Goal: Information Seeking & Learning: Learn about a topic

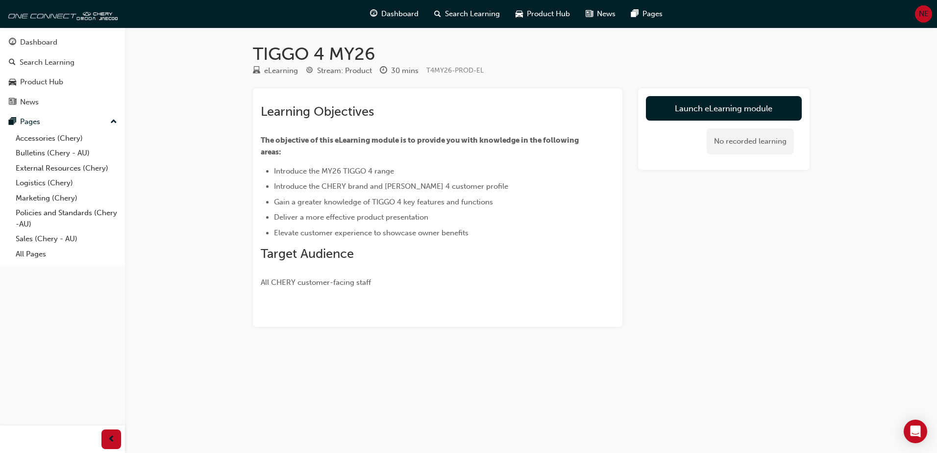
drag, startPoint x: 827, startPoint y: 0, endPoint x: 778, endPoint y: 217, distance: 221.9
click at [778, 217] on div "Launch eLearning module No recorded learning" at bounding box center [723, 207] width 171 height 239
click at [38, 82] on div "Product Hub" at bounding box center [41, 81] width 43 height 11
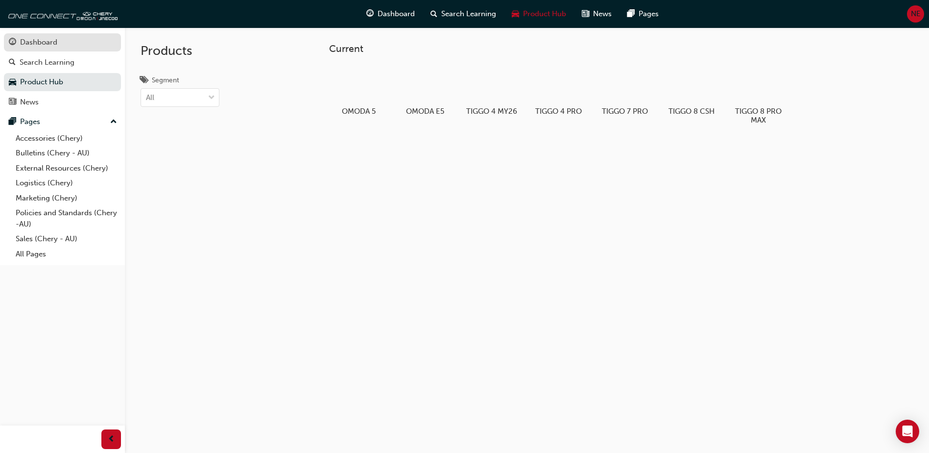
click at [33, 48] on div "Dashboard" at bounding box center [62, 42] width 107 height 12
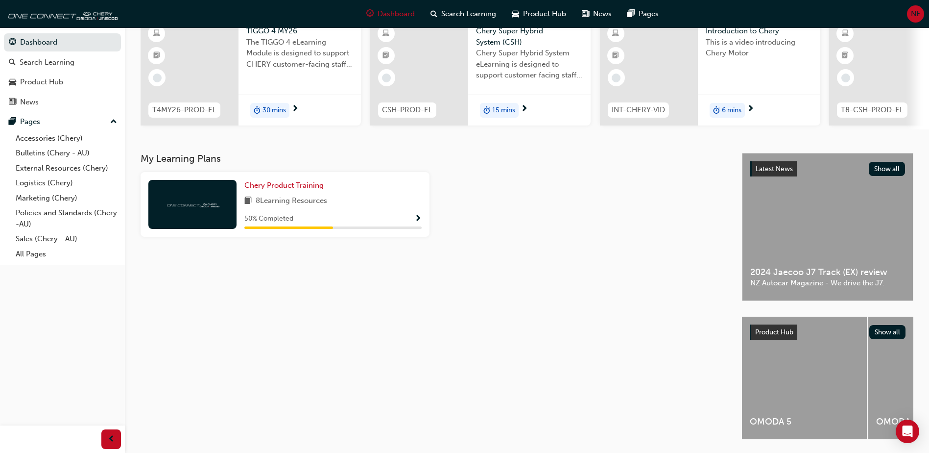
scroll to position [24, 0]
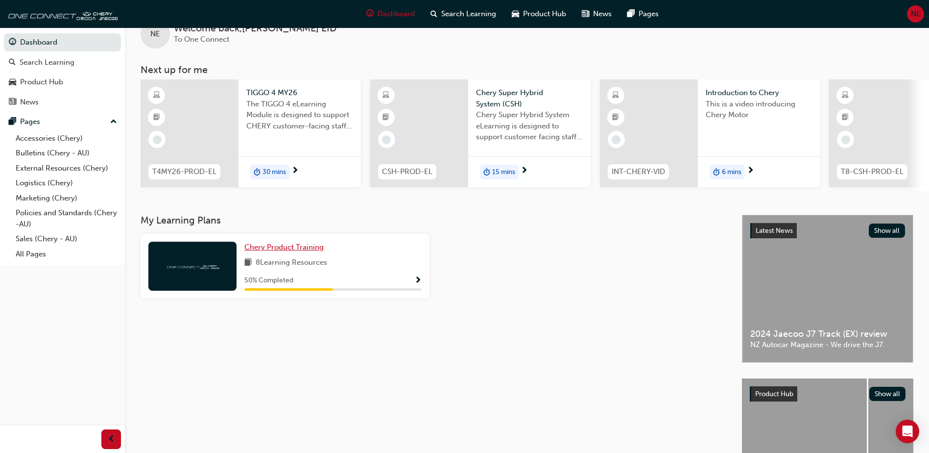
click at [274, 251] on span "Chery Product Training" at bounding box center [283, 247] width 79 height 9
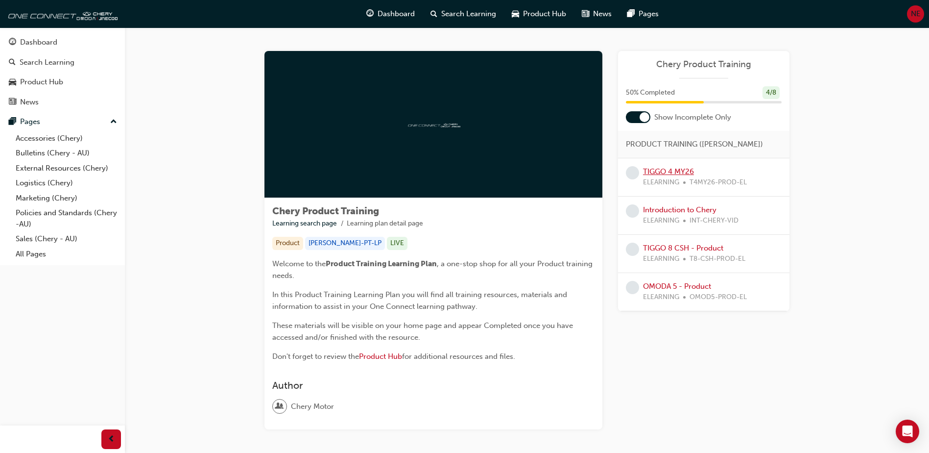
click at [670, 173] on link "TIGGO 4 MY26" at bounding box center [668, 171] width 51 height 9
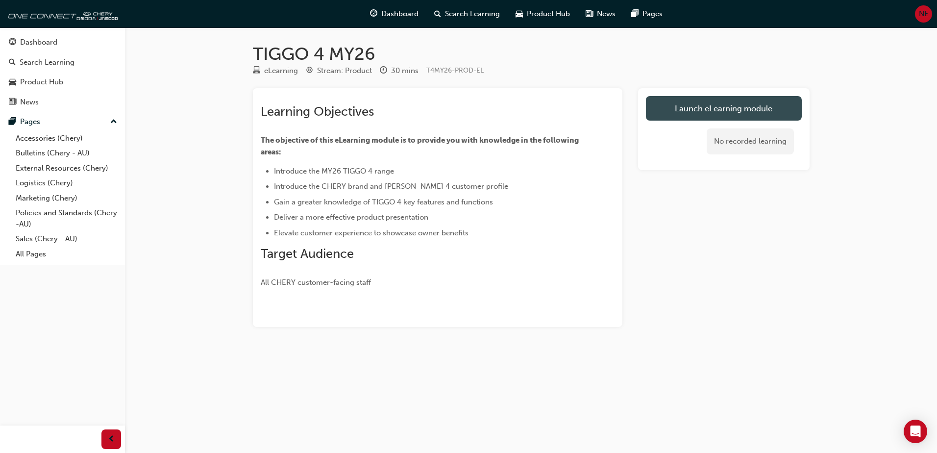
click at [714, 114] on link "Launch eLearning module" at bounding box center [724, 108] width 156 height 24
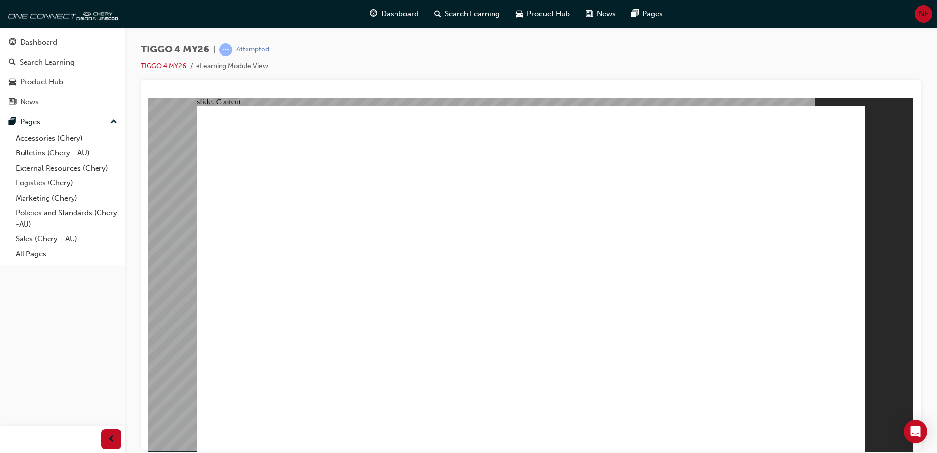
click at [884, 67] on div "TIGGO 4 MY26 | Attempted TIGGO 4 MY26 eLearning Module View" at bounding box center [531, 61] width 780 height 37
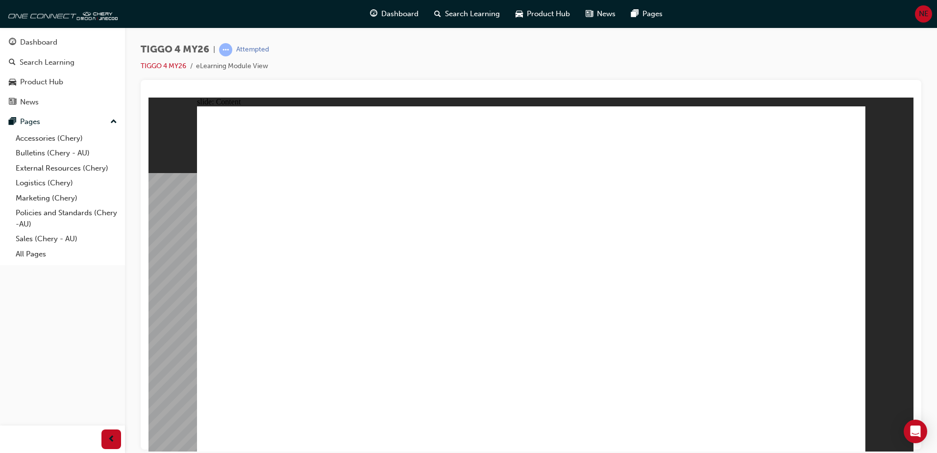
drag, startPoint x: 633, startPoint y: 176, endPoint x: 635, endPoint y: 137, distance: 39.7
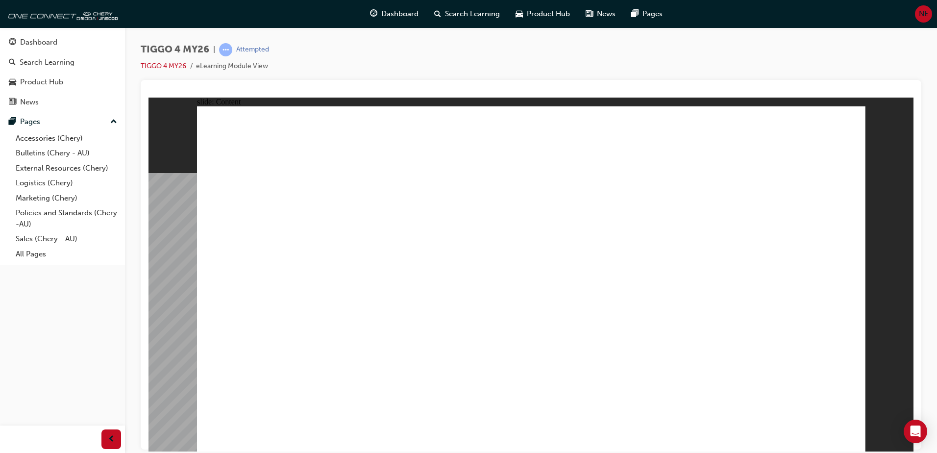
drag, startPoint x: 488, startPoint y: 144, endPoint x: 539, endPoint y: 142, distance: 50.5
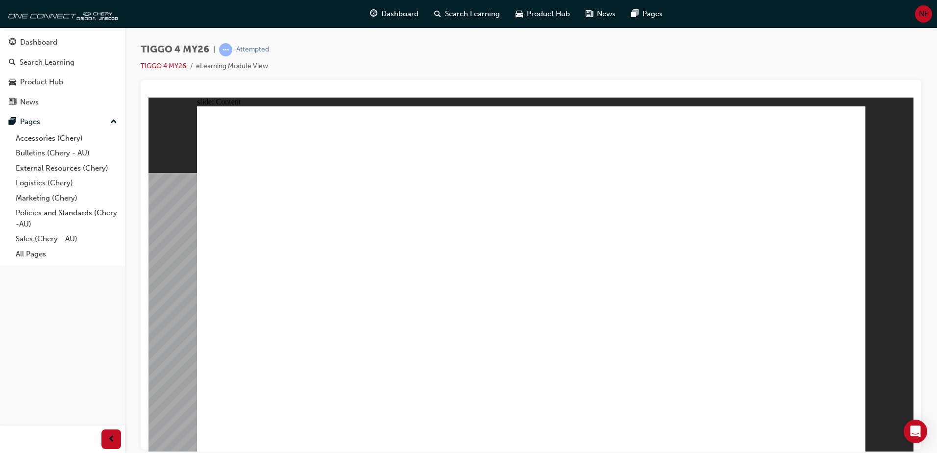
drag, startPoint x: 309, startPoint y: 265, endPoint x: 318, endPoint y: 262, distance: 9.8
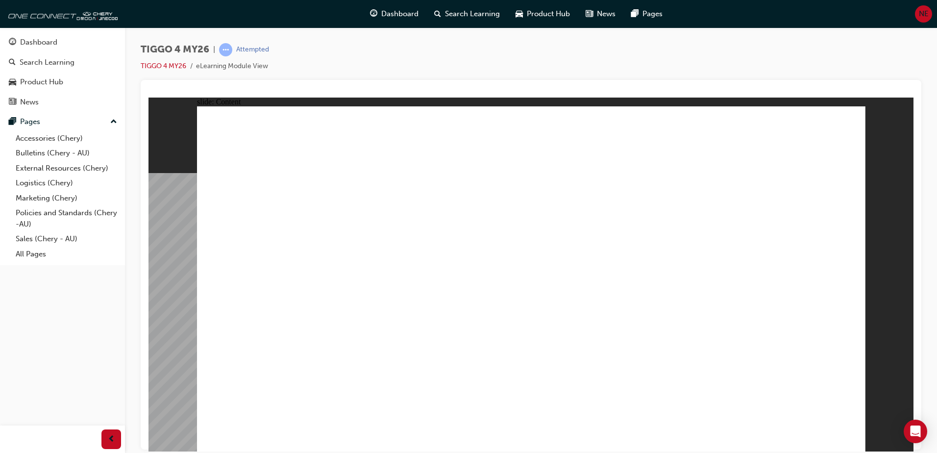
drag, startPoint x: 452, startPoint y: 355, endPoint x: 561, endPoint y: 335, distance: 111.2
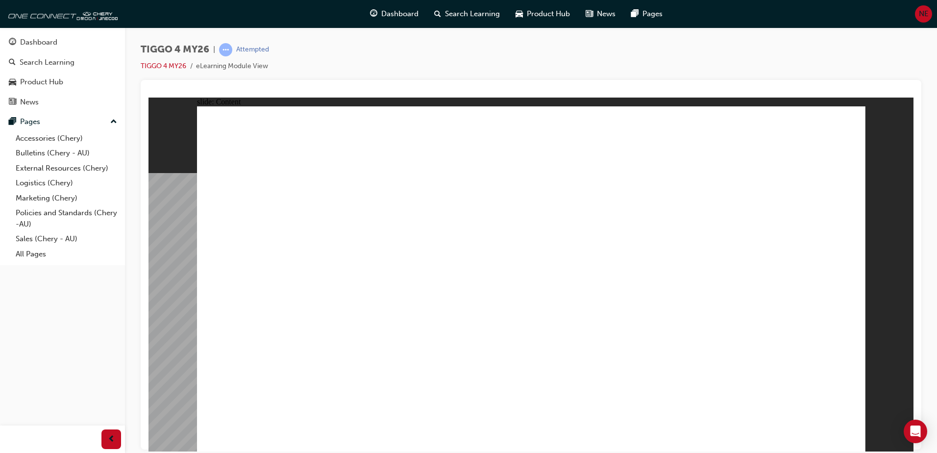
drag, startPoint x: 534, startPoint y: 357, endPoint x: 535, endPoint y: 348, distance: 9.4
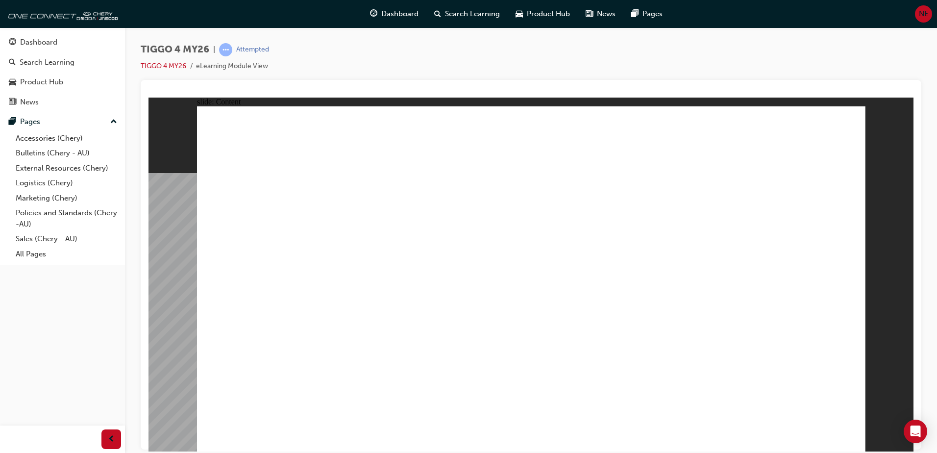
drag, startPoint x: 384, startPoint y: 299, endPoint x: 487, endPoint y: 294, distance: 103.5
drag, startPoint x: 488, startPoint y: 294, endPoint x: 503, endPoint y: 295, distance: 14.3
drag, startPoint x: 597, startPoint y: 300, endPoint x: 706, endPoint y: 301, distance: 108.3
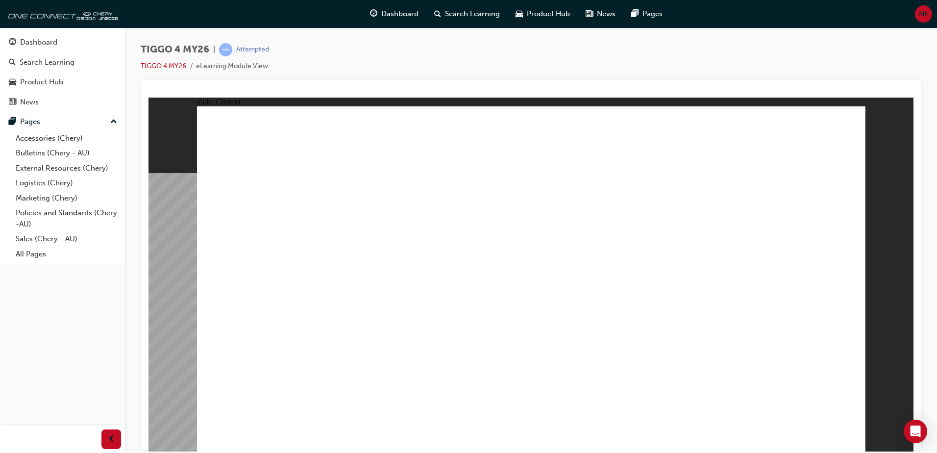
drag, startPoint x: 741, startPoint y: 304, endPoint x: 809, endPoint y: 314, distance: 69.2
drag, startPoint x: 270, startPoint y: 361, endPoint x: 306, endPoint y: 362, distance: 35.8
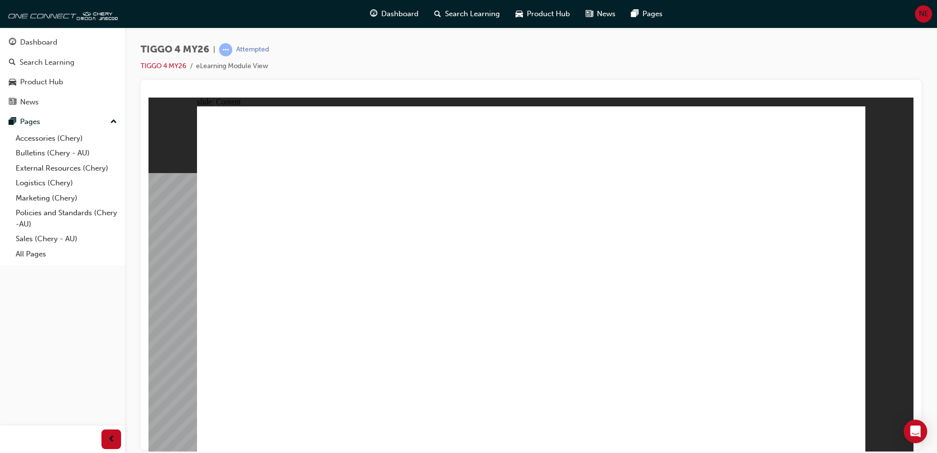
drag, startPoint x: 377, startPoint y: 363, endPoint x: 442, endPoint y: 366, distance: 65.2
drag, startPoint x: 482, startPoint y: 366, endPoint x: 498, endPoint y: 365, distance: 15.7
drag, startPoint x: 536, startPoint y: 358, endPoint x: 622, endPoint y: 366, distance: 85.7
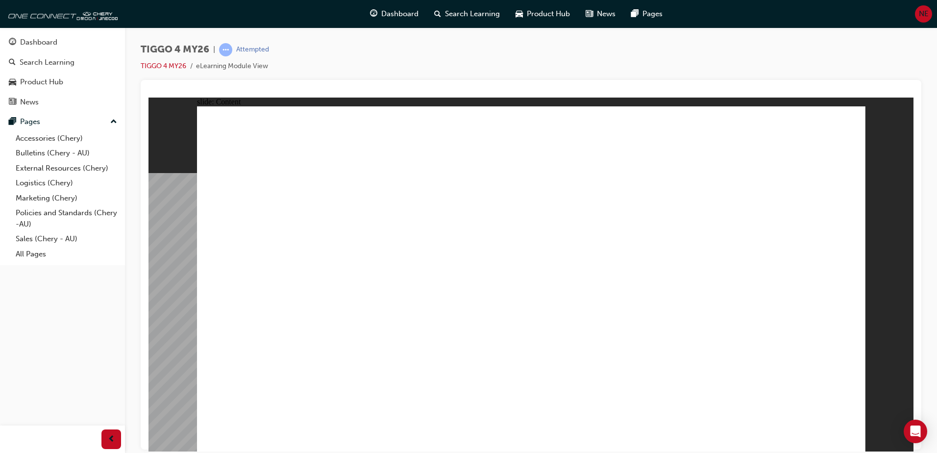
drag, startPoint x: 702, startPoint y: 366, endPoint x: 757, endPoint y: 371, distance: 55.5
drag, startPoint x: 764, startPoint y: 374, endPoint x: 784, endPoint y: 385, distance: 22.8
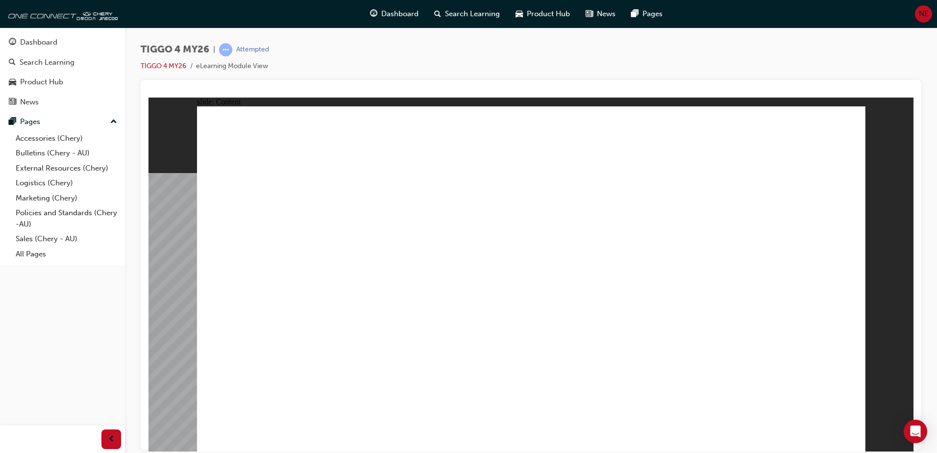
drag, startPoint x: 440, startPoint y: 255, endPoint x: 449, endPoint y: 257, distance: 8.5
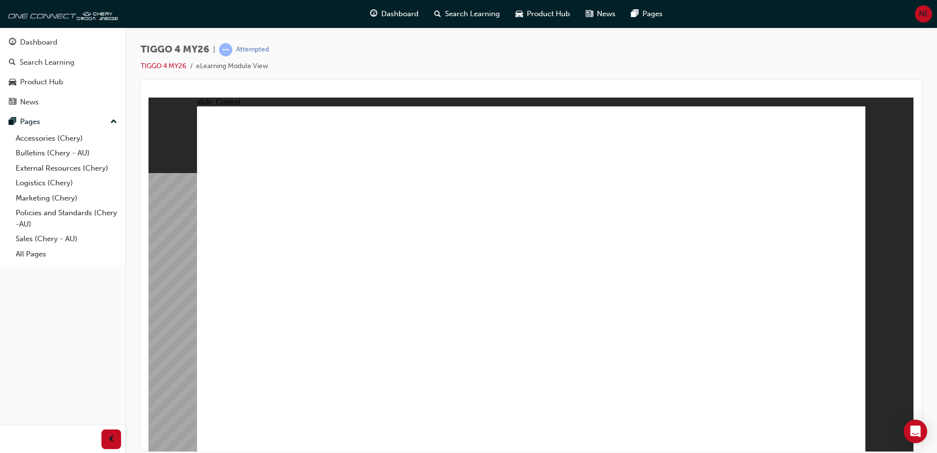
drag, startPoint x: 524, startPoint y: 365, endPoint x: 523, endPoint y: 340, distance: 25.0
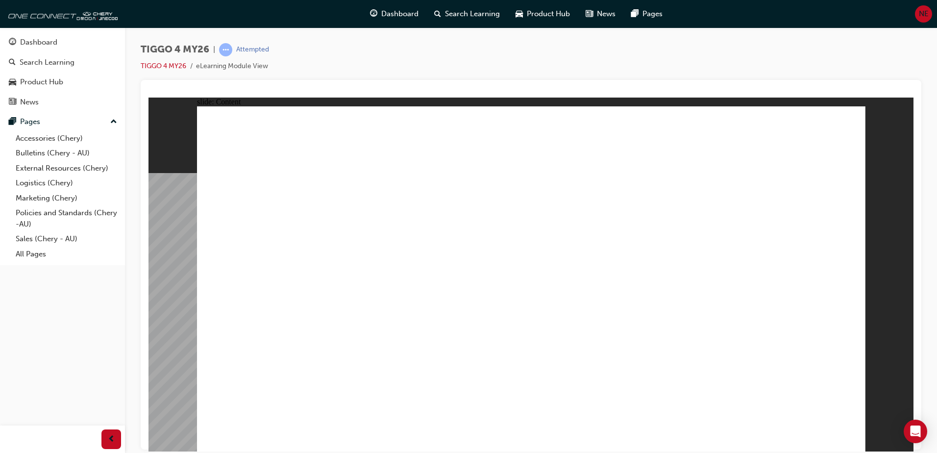
drag, startPoint x: 524, startPoint y: 243, endPoint x: 516, endPoint y: 245, distance: 8.2
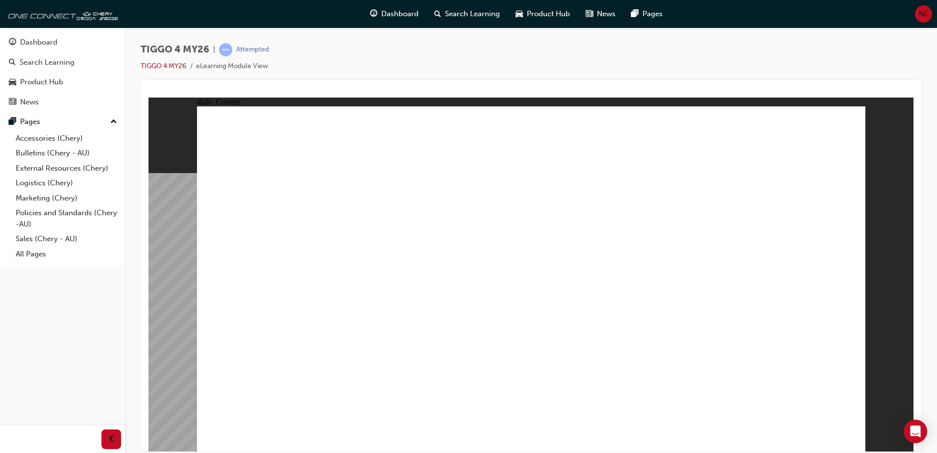
drag, startPoint x: 495, startPoint y: 249, endPoint x: 662, endPoint y: 252, distance: 167.1
drag, startPoint x: 691, startPoint y: 252, endPoint x: 552, endPoint y: 232, distance: 140.6
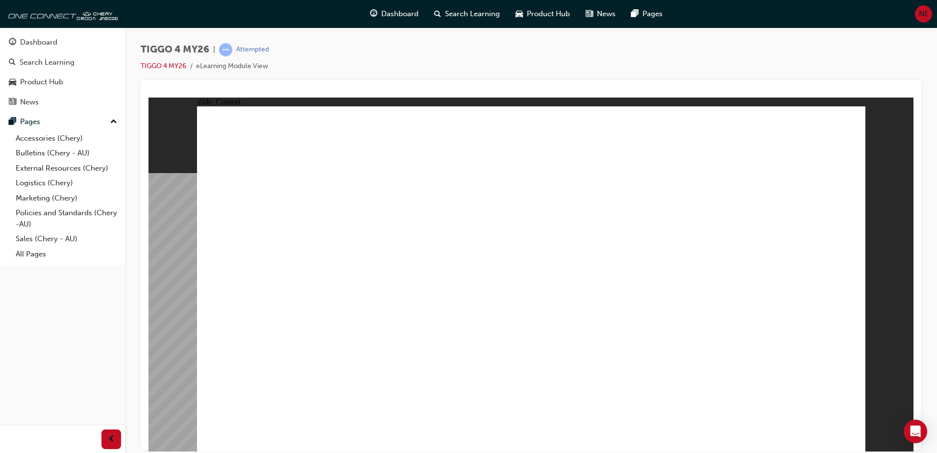
drag, startPoint x: 551, startPoint y: 189, endPoint x: 607, endPoint y: 186, distance: 55.9
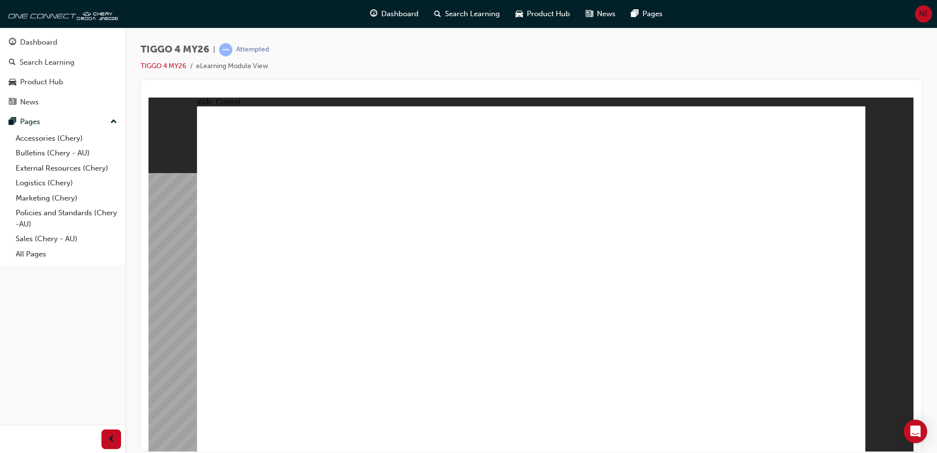
drag, startPoint x: 573, startPoint y: 415, endPoint x: 317, endPoint y: 404, distance: 256.0
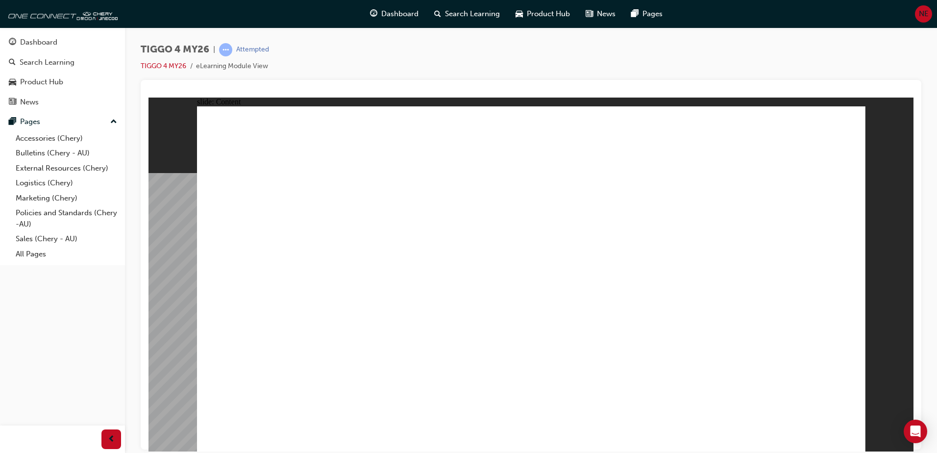
drag, startPoint x: 317, startPoint y: 404, endPoint x: 312, endPoint y: 402, distance: 5.7
drag, startPoint x: 498, startPoint y: 263, endPoint x: 631, endPoint y: 284, distance: 133.9
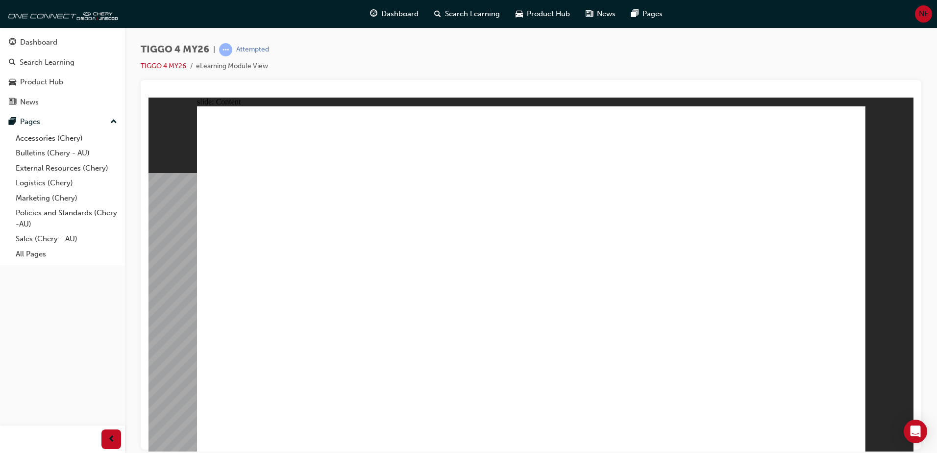
drag, startPoint x: 631, startPoint y: 284, endPoint x: 618, endPoint y: 189, distance: 95.4
drag, startPoint x: 618, startPoint y: 189, endPoint x: 356, endPoint y: 182, distance: 261.7
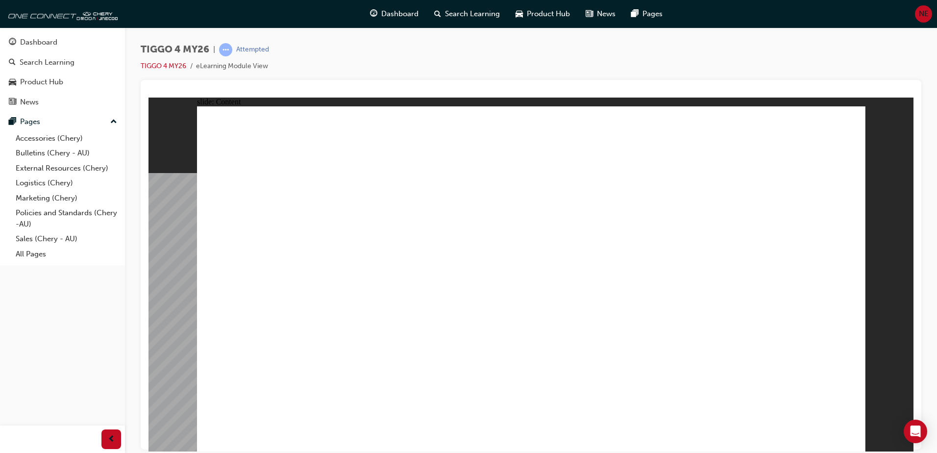
drag, startPoint x: 319, startPoint y: 154, endPoint x: 320, endPoint y: 192, distance: 38.2
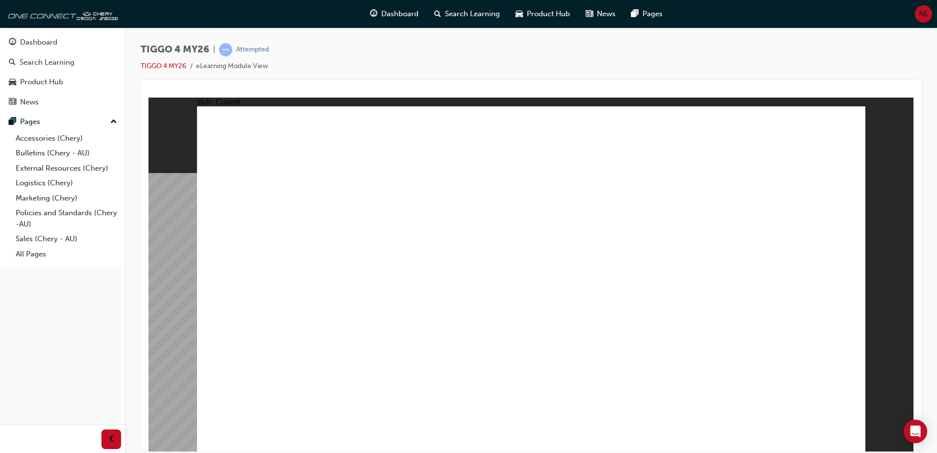
drag, startPoint x: 600, startPoint y: 193, endPoint x: 639, endPoint y: 273, distance: 89.2
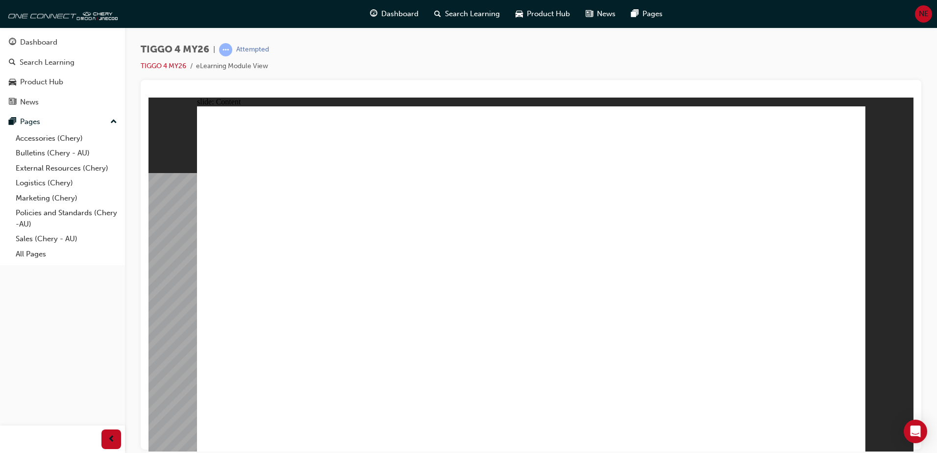
drag, startPoint x: 663, startPoint y: 155, endPoint x: 725, endPoint y: 155, distance: 61.2
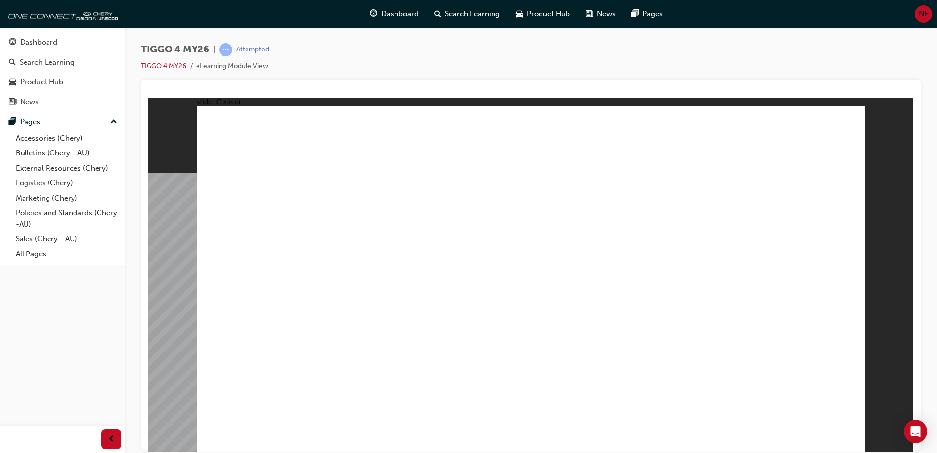
drag, startPoint x: 751, startPoint y: 375, endPoint x: 738, endPoint y: 353, distance: 25.0
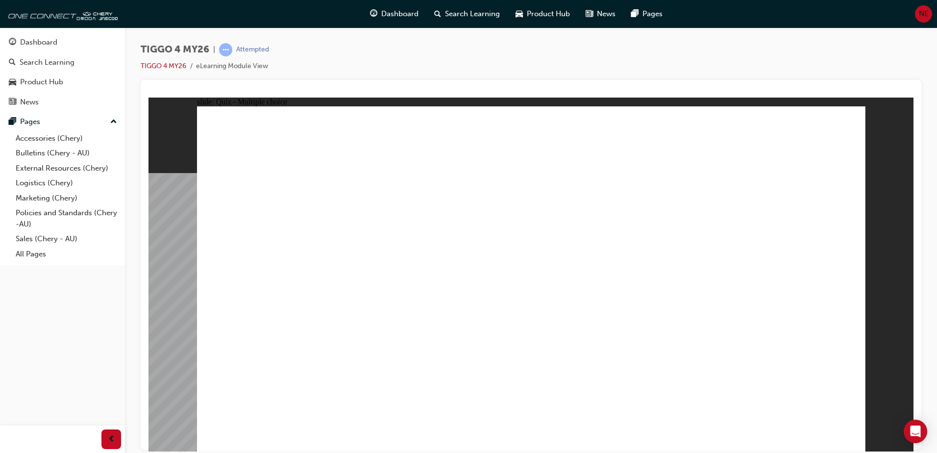
radio input "true"
drag, startPoint x: 394, startPoint y: 225, endPoint x: 396, endPoint y: 357, distance: 132.3
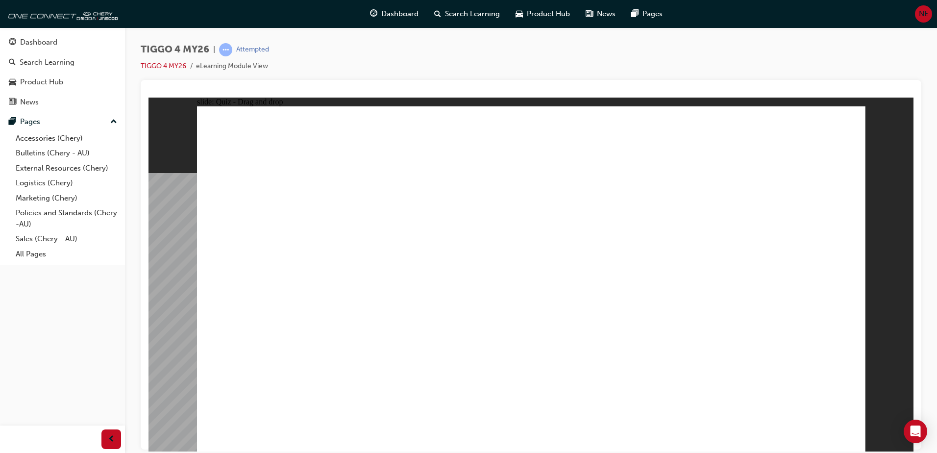
drag, startPoint x: 502, startPoint y: 221, endPoint x: 630, endPoint y: 352, distance: 183.3
drag, startPoint x: 613, startPoint y: 246, endPoint x: 285, endPoint y: 352, distance: 344.9
drag, startPoint x: 268, startPoint y: 223, endPoint x: 523, endPoint y: 356, distance: 287.1
drag, startPoint x: 776, startPoint y: 243, endPoint x: 771, endPoint y: 360, distance: 117.2
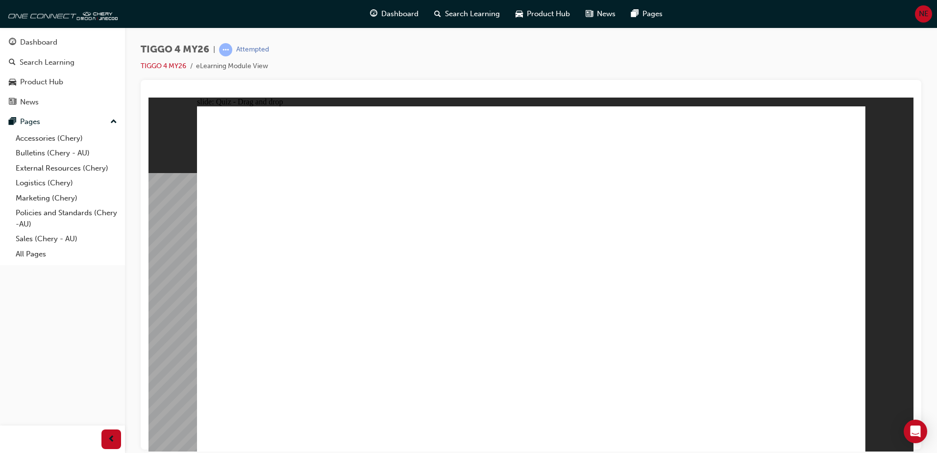
radio input "true"
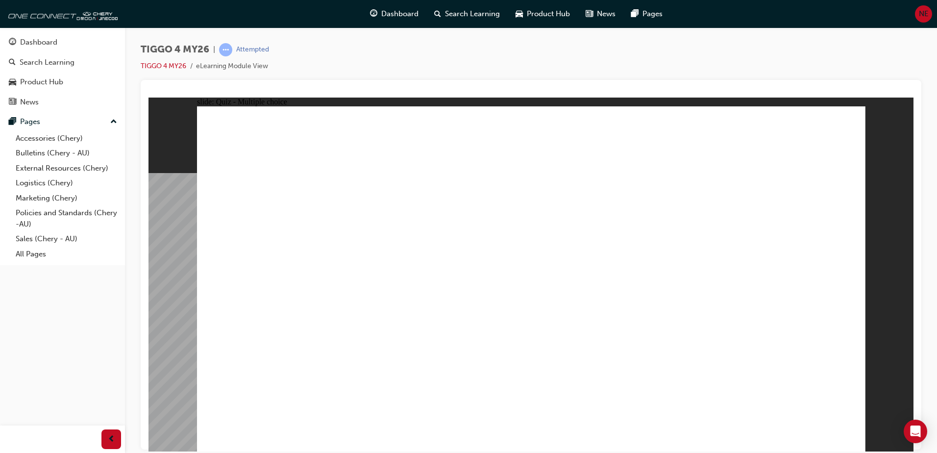
radio input "true"
drag, startPoint x: 373, startPoint y: 259, endPoint x: 550, endPoint y: 210, distance: 183.2
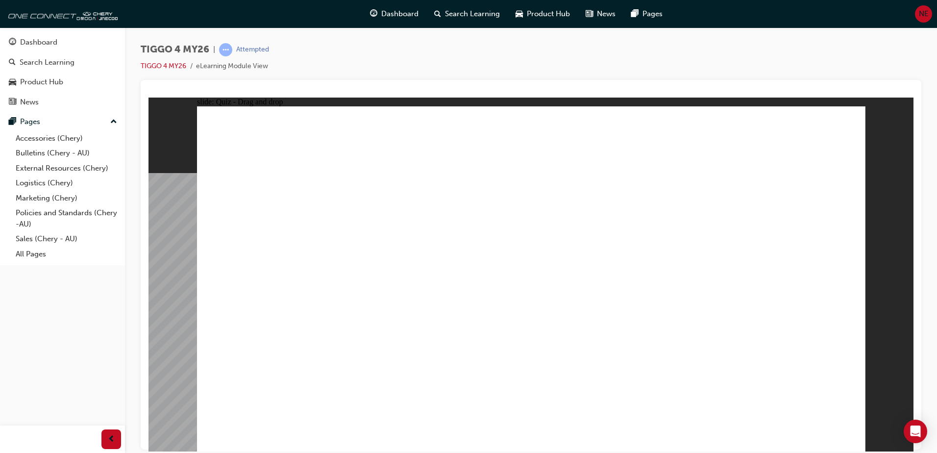
drag, startPoint x: 456, startPoint y: 280, endPoint x: 778, endPoint y: 201, distance: 331.3
drag, startPoint x: 438, startPoint y: 314, endPoint x: 771, endPoint y: 215, distance: 347.5
drag, startPoint x: 283, startPoint y: 251, endPoint x: 591, endPoint y: 233, distance: 308.7
drag, startPoint x: 306, startPoint y: 290, endPoint x: 769, endPoint y: 255, distance: 463.8
drag, startPoint x: 306, startPoint y: 317, endPoint x: 591, endPoint y: 258, distance: 290.8
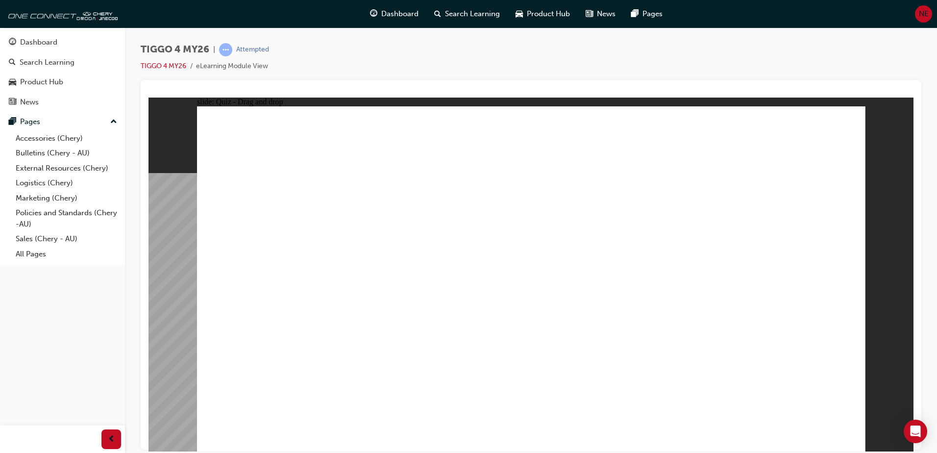
drag, startPoint x: 243, startPoint y: 357, endPoint x: 720, endPoint y: 283, distance: 482.4
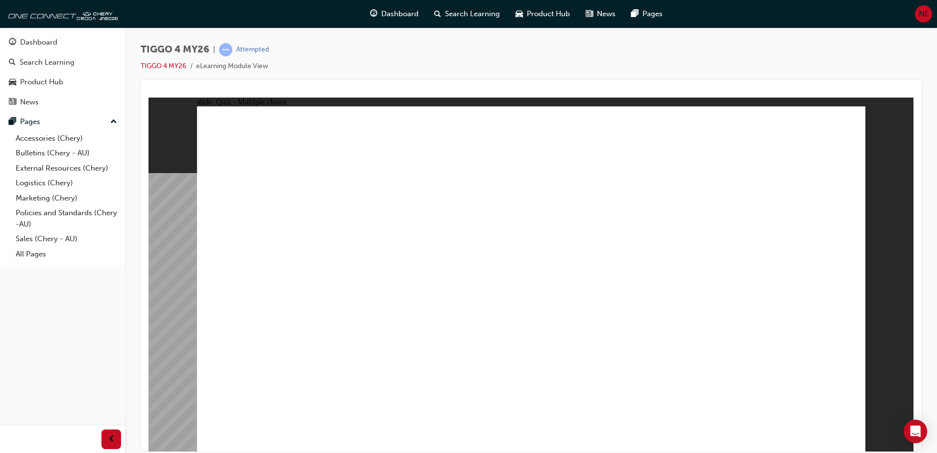
radio input "true"
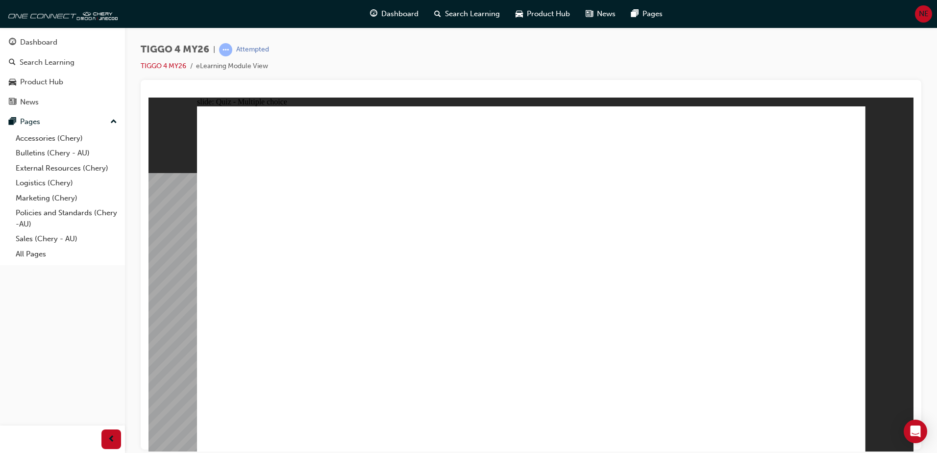
radio input "true"
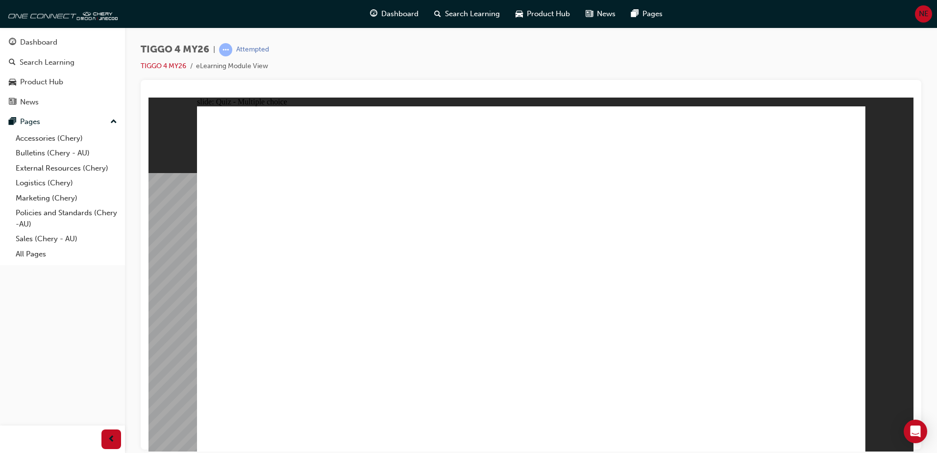
radio input "true"
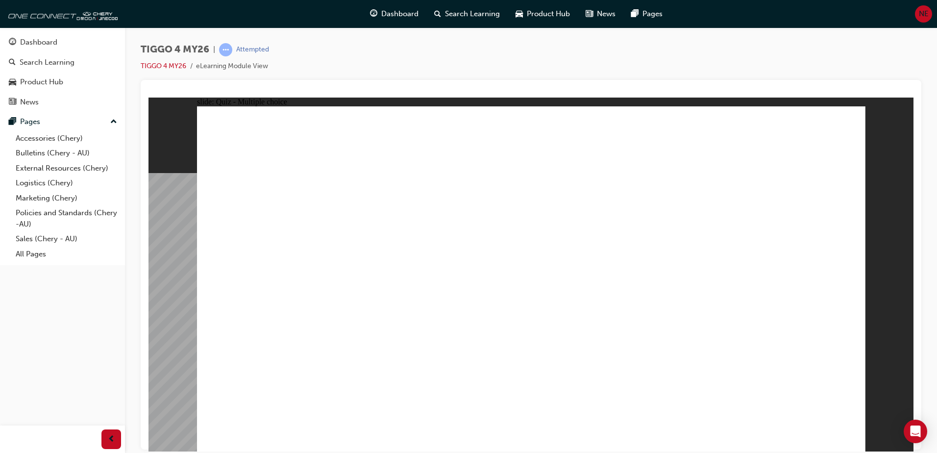
radio input "true"
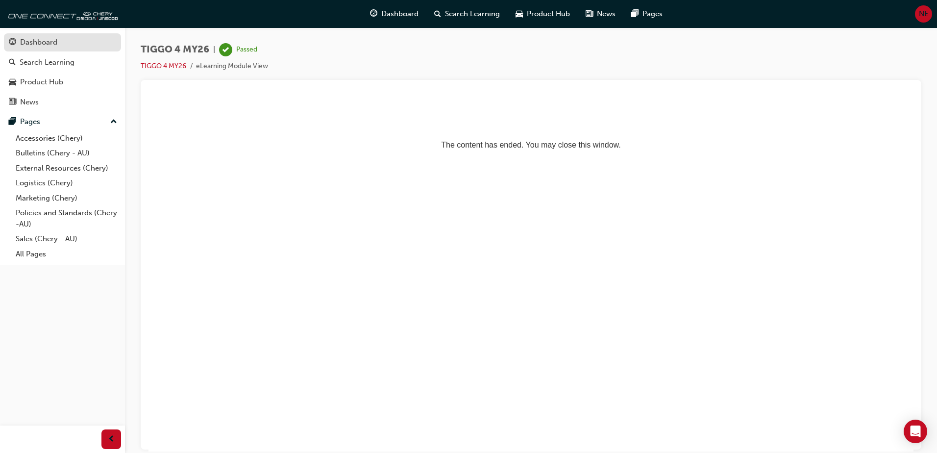
click at [44, 44] on div "Dashboard" at bounding box center [38, 42] width 37 height 11
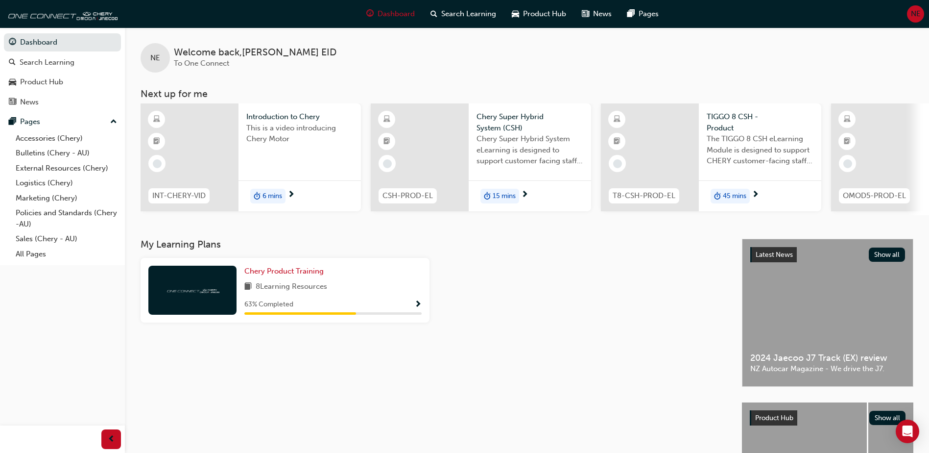
click at [417, 306] on span "Show Progress" at bounding box center [417, 304] width 7 height 9
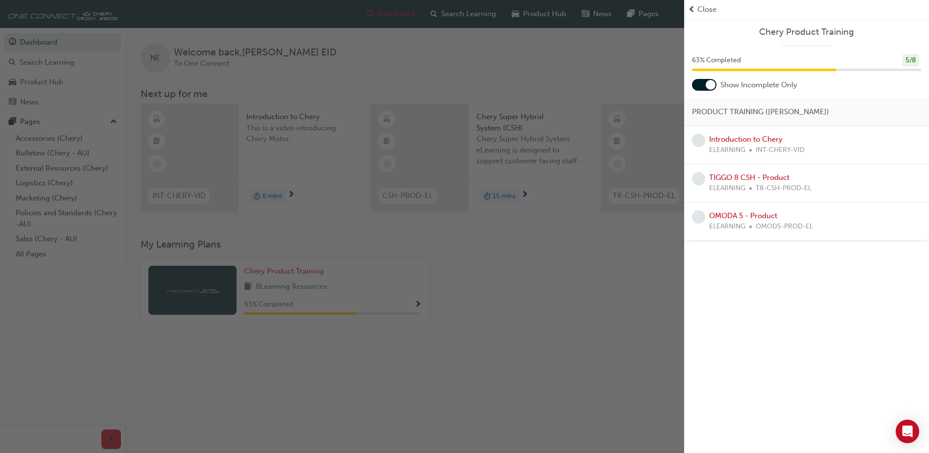
click at [416, 306] on div "button" at bounding box center [342, 226] width 684 height 453
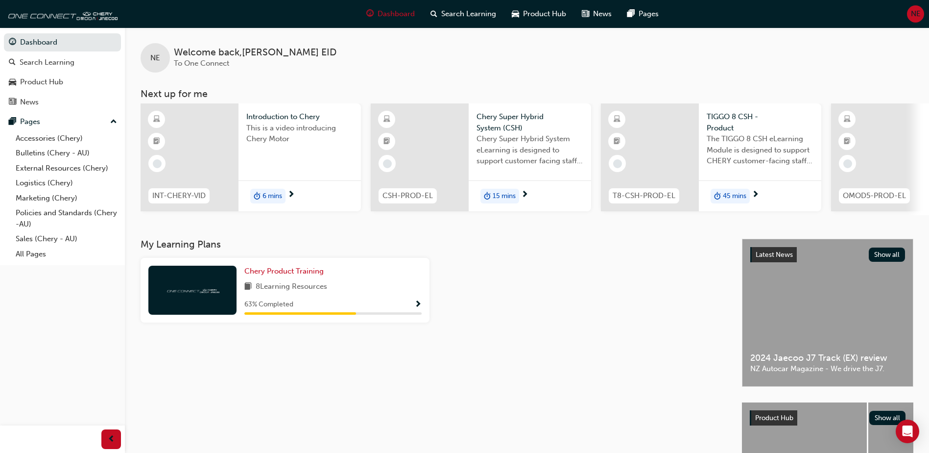
click at [415, 305] on span "Show Progress" at bounding box center [417, 304] width 7 height 9
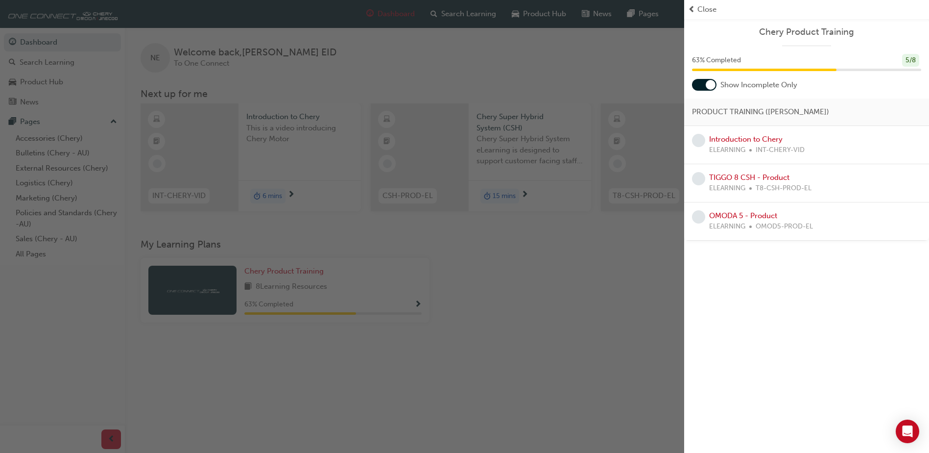
click at [742, 145] on span "ELEARNING" at bounding box center [727, 150] width 36 height 11
click at [742, 136] on link "Introduction to Chery" at bounding box center [745, 139] width 73 height 9
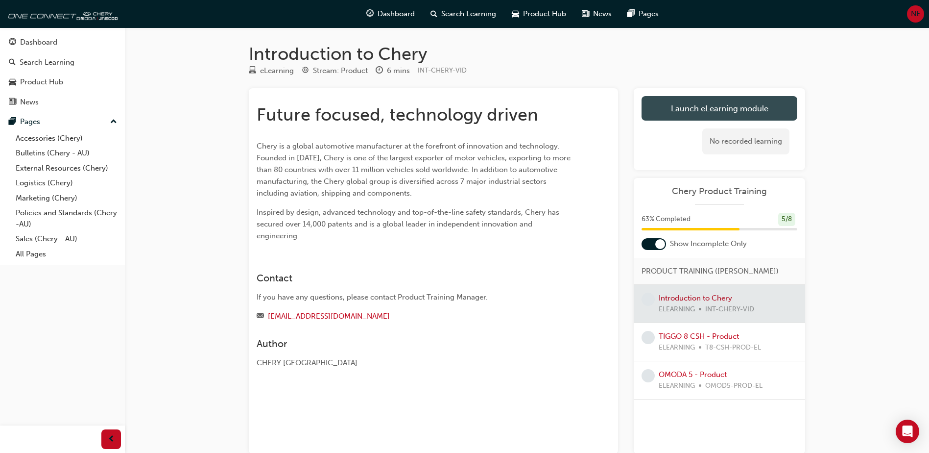
click at [709, 105] on link "Launch eLearning module" at bounding box center [720, 108] width 156 height 24
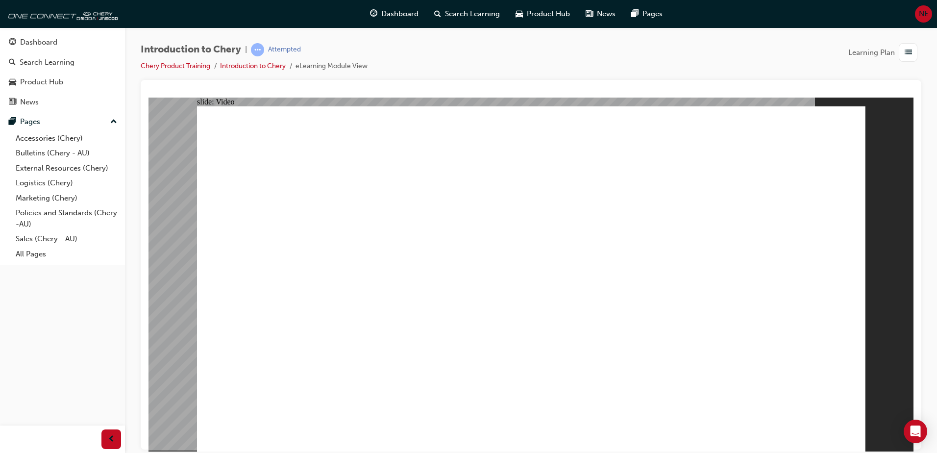
type input "0"
click at [772, 88] on div at bounding box center [530, 93] width 765 height 10
type input "311"
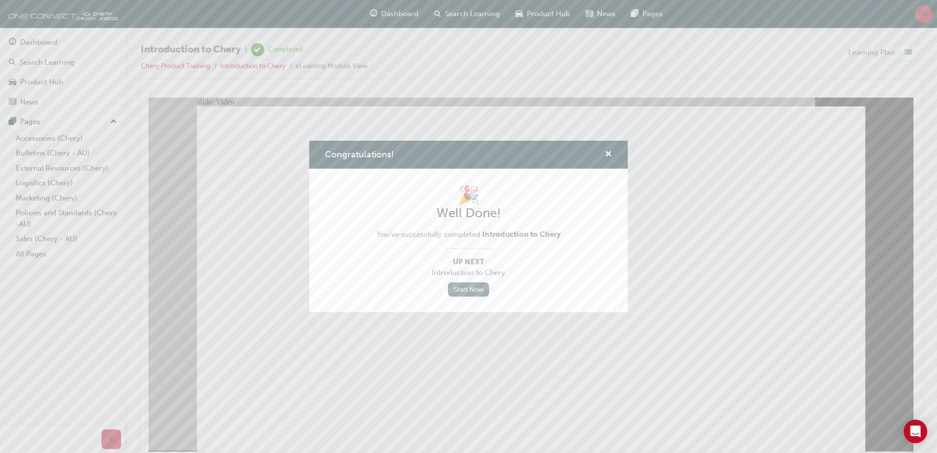
click at [461, 289] on link "Start Now" at bounding box center [468, 289] width 41 height 14
click at [470, 292] on link "Start Now" at bounding box center [468, 289] width 41 height 14
click at [466, 290] on link "Start Now" at bounding box center [468, 289] width 41 height 14
click at [610, 150] on span "cross-icon" at bounding box center [608, 154] width 7 height 9
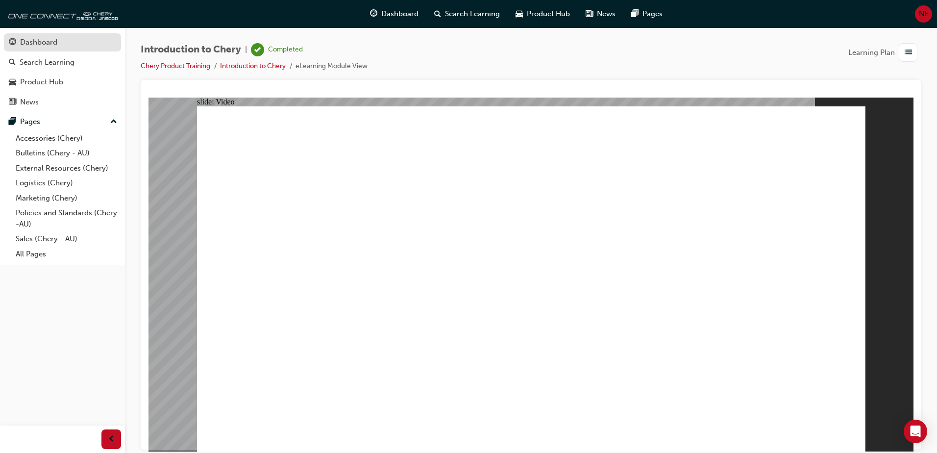
click at [69, 46] on div "Dashboard" at bounding box center [62, 42] width 107 height 12
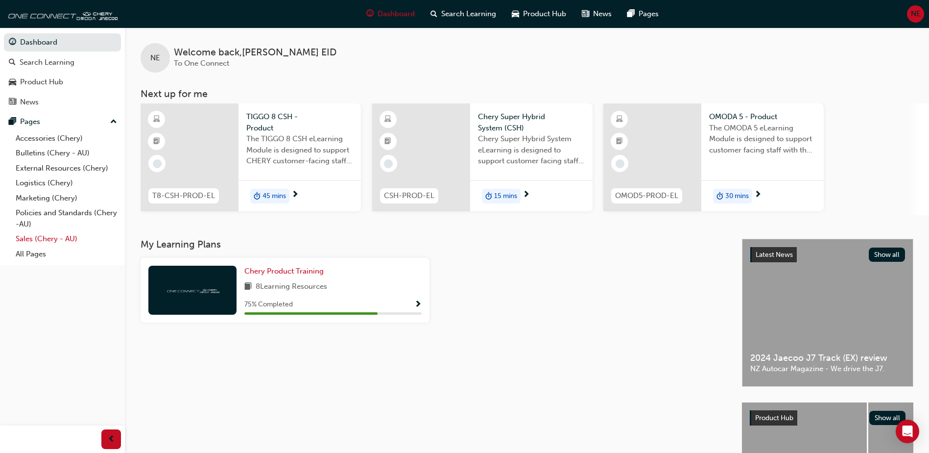
click at [57, 239] on link "Sales (Chery - AU)" at bounding box center [66, 238] width 109 height 15
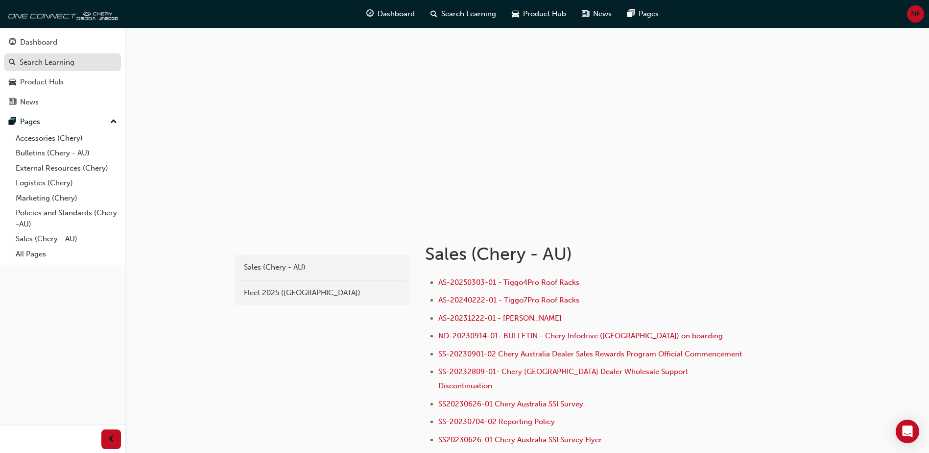
click at [54, 64] on div "Search Learning" at bounding box center [47, 62] width 55 height 11
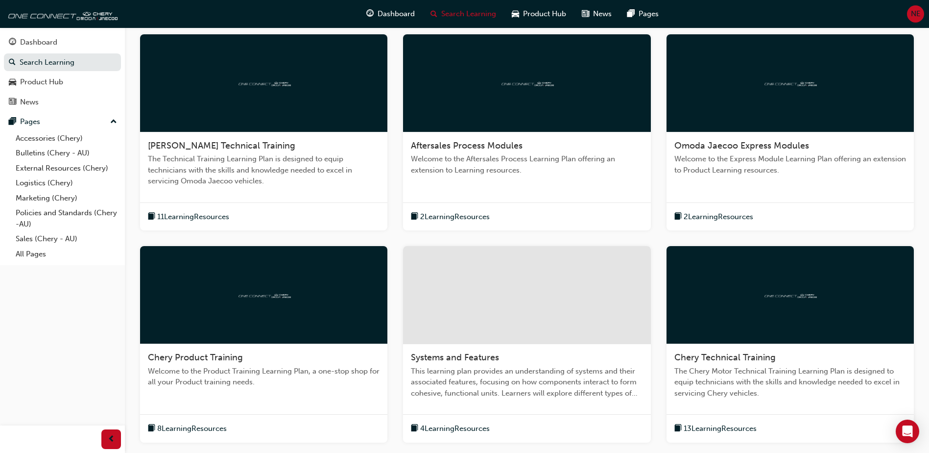
scroll to position [57, 0]
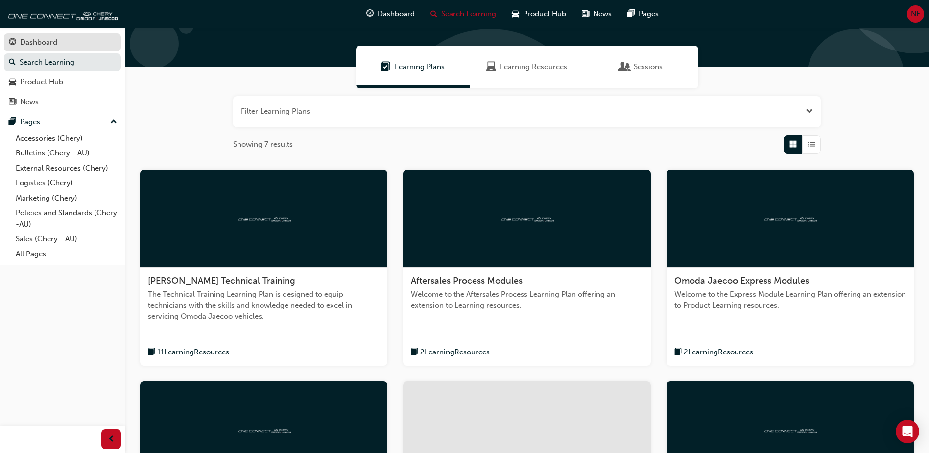
click at [56, 44] on div "Dashboard" at bounding box center [38, 42] width 37 height 11
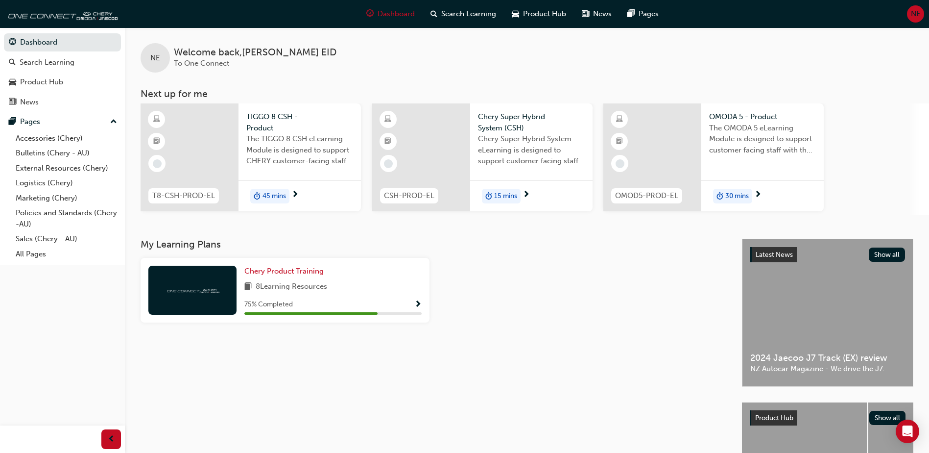
click at [223, 154] on div at bounding box center [190, 157] width 98 height 108
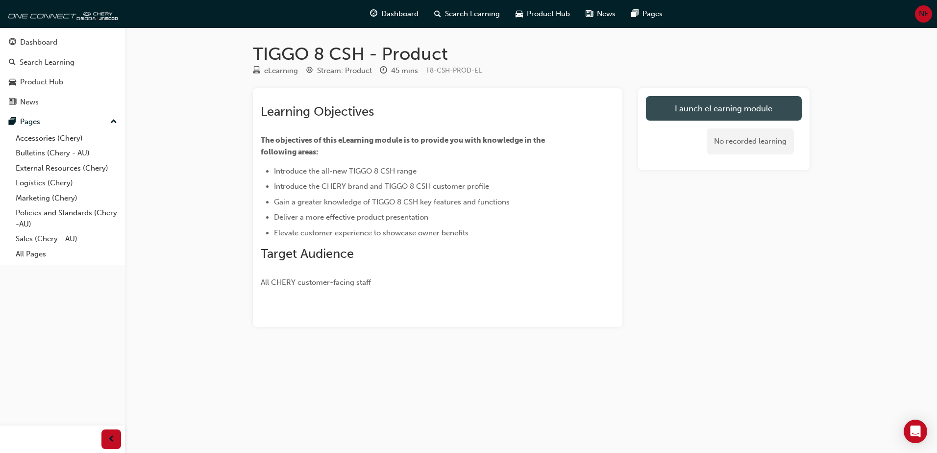
click at [720, 112] on link "Launch eLearning module" at bounding box center [724, 108] width 156 height 24
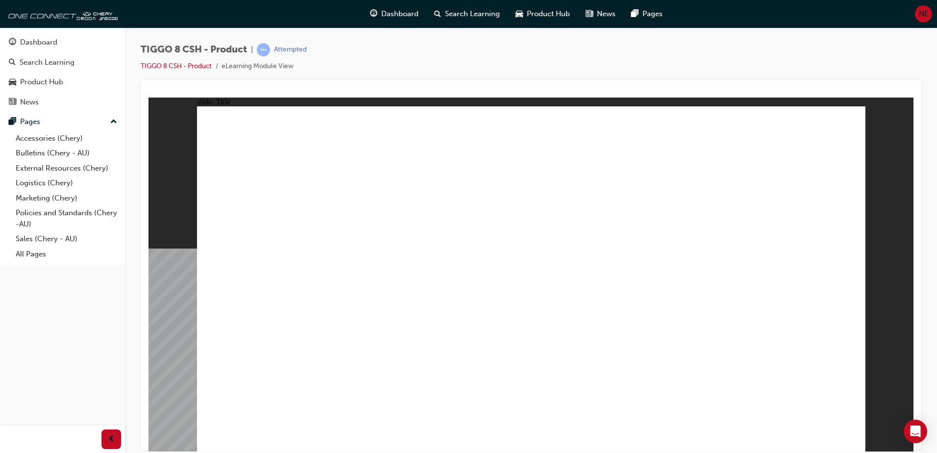
drag, startPoint x: 322, startPoint y: 366, endPoint x: 307, endPoint y: 366, distance: 15.2
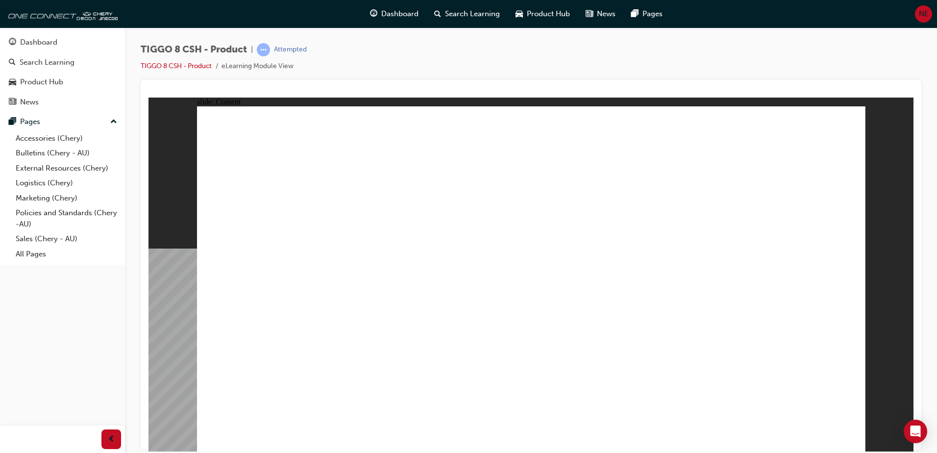
drag, startPoint x: 609, startPoint y: 115, endPoint x: 628, endPoint y: 162, distance: 50.8
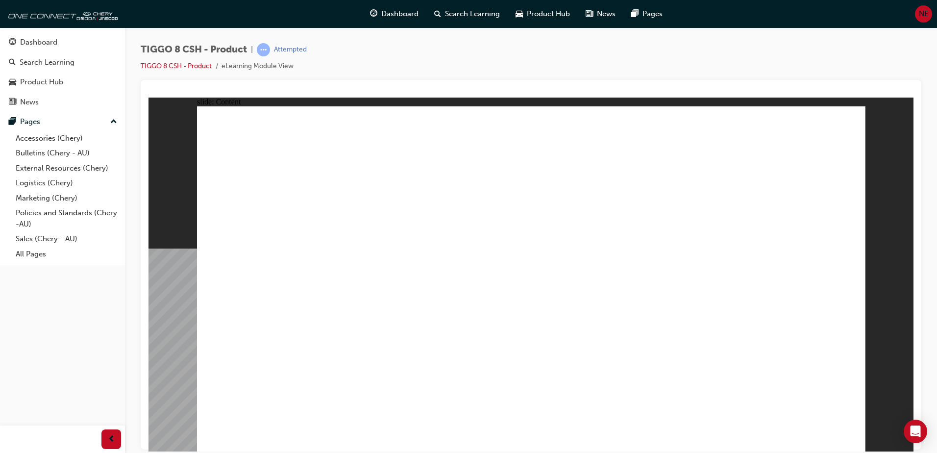
drag, startPoint x: 632, startPoint y: 183, endPoint x: 637, endPoint y: 206, distance: 23.3
drag, startPoint x: 655, startPoint y: 350, endPoint x: 681, endPoint y: 380, distance: 39.6
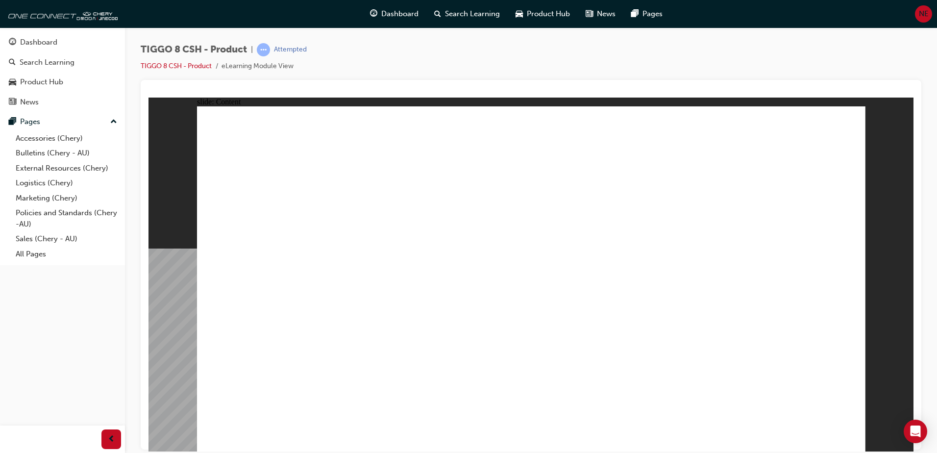
drag, startPoint x: 763, startPoint y: 389, endPoint x: 761, endPoint y: 315, distance: 74.5
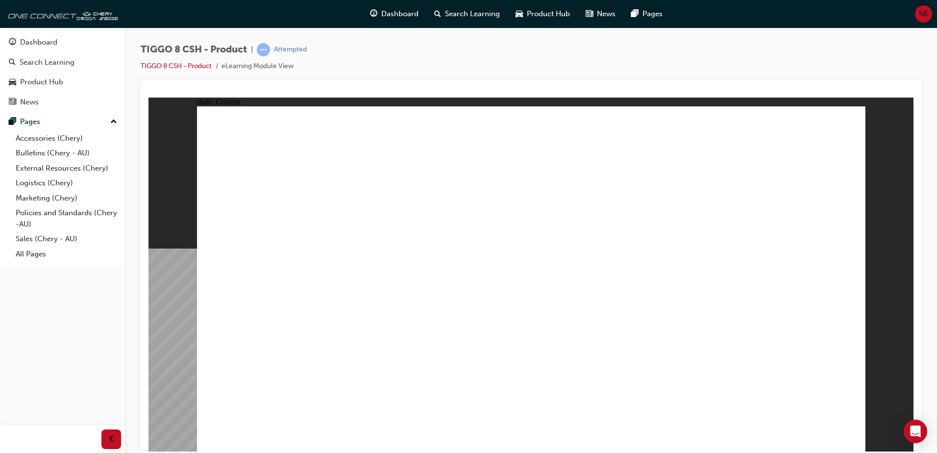
drag, startPoint x: 746, startPoint y: 140, endPoint x: 733, endPoint y: 140, distance: 13.2
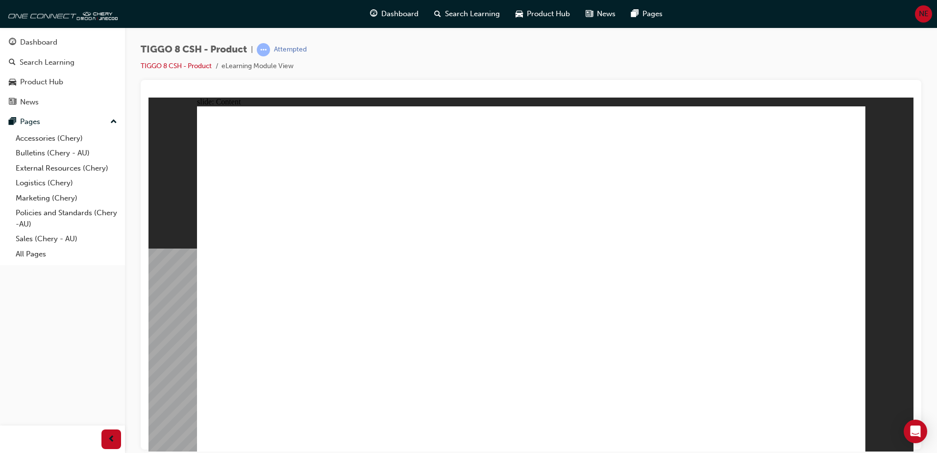
drag, startPoint x: 657, startPoint y: 190, endPoint x: 749, endPoint y: 185, distance: 91.7
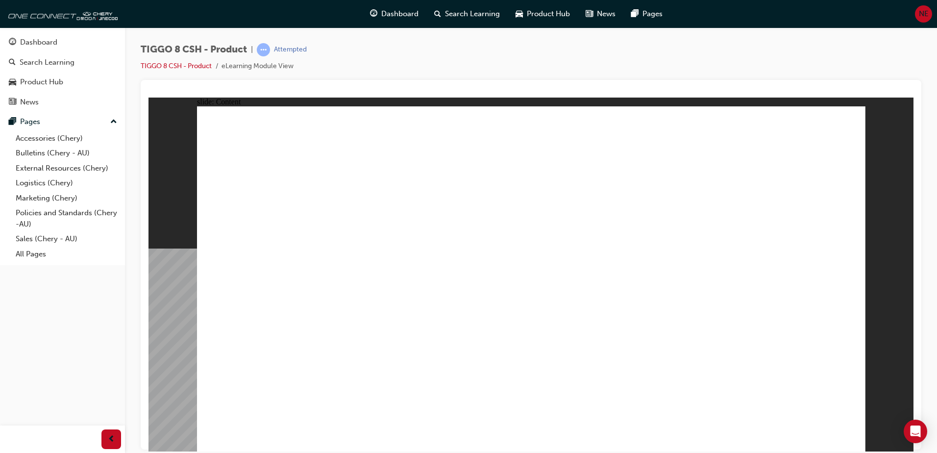
drag, startPoint x: 632, startPoint y: 174, endPoint x: 646, endPoint y: 341, distance: 168.1
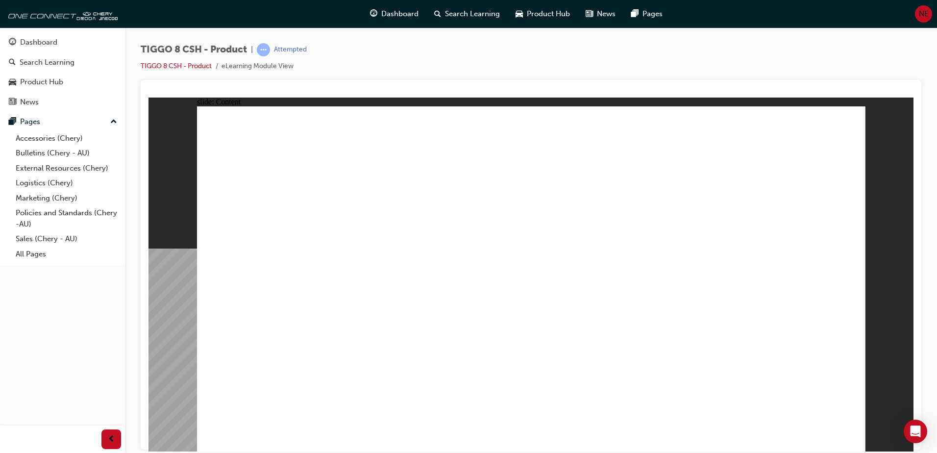
drag, startPoint x: 646, startPoint y: 341, endPoint x: 660, endPoint y: 375, distance: 36.2
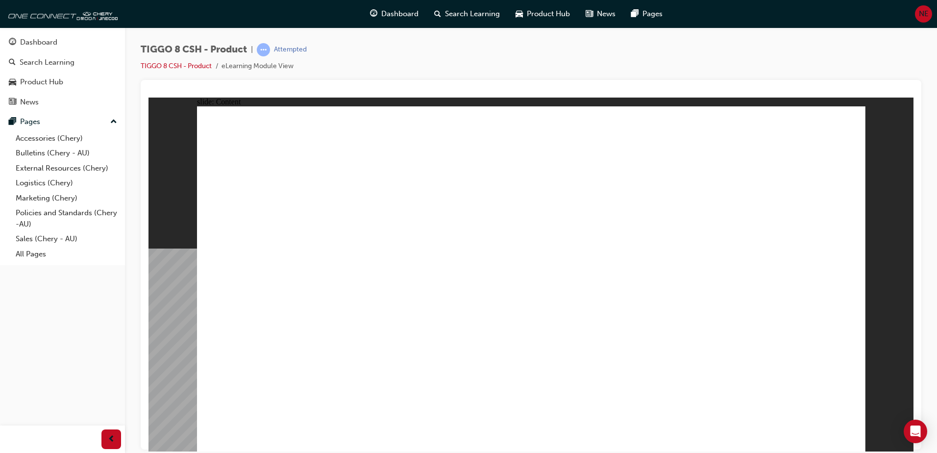
drag, startPoint x: 669, startPoint y: 309, endPoint x: 680, endPoint y: 311, distance: 11.0
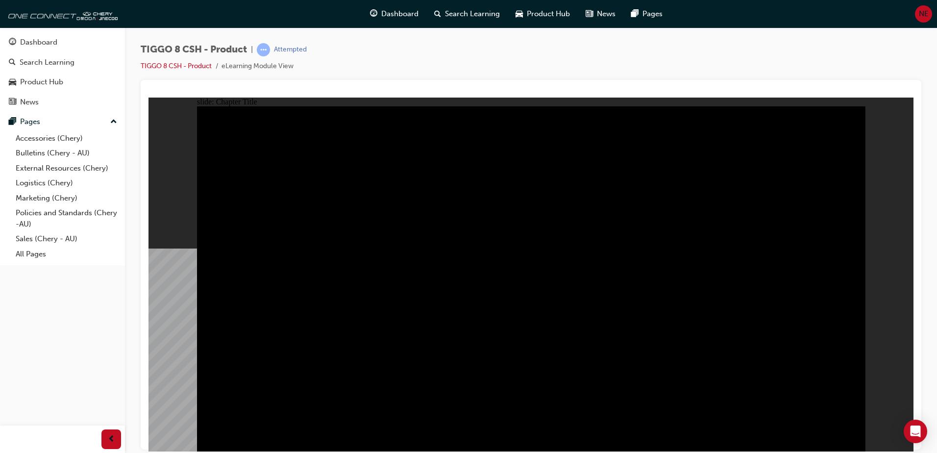
drag, startPoint x: 368, startPoint y: 333, endPoint x: 387, endPoint y: 336, distance: 19.4
drag, startPoint x: 564, startPoint y: 335, endPoint x: 607, endPoint y: 335, distance: 43.1
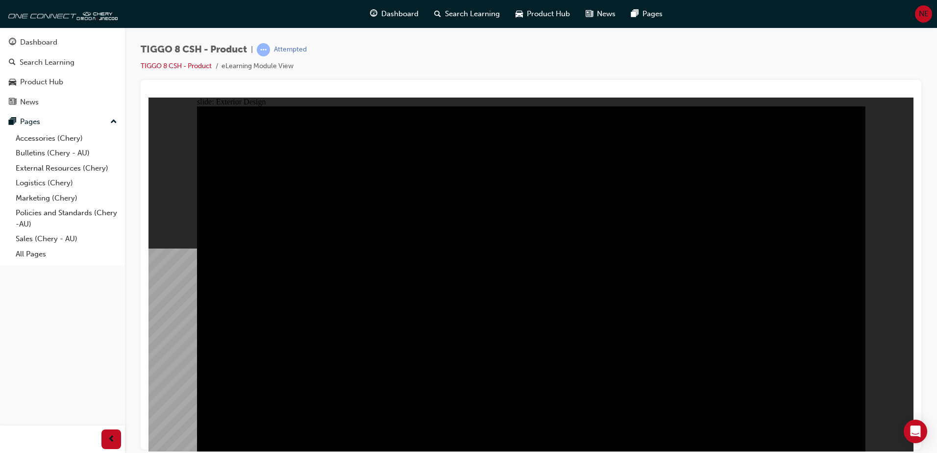
drag, startPoint x: 727, startPoint y: 260, endPoint x: 500, endPoint y: 274, distance: 226.8
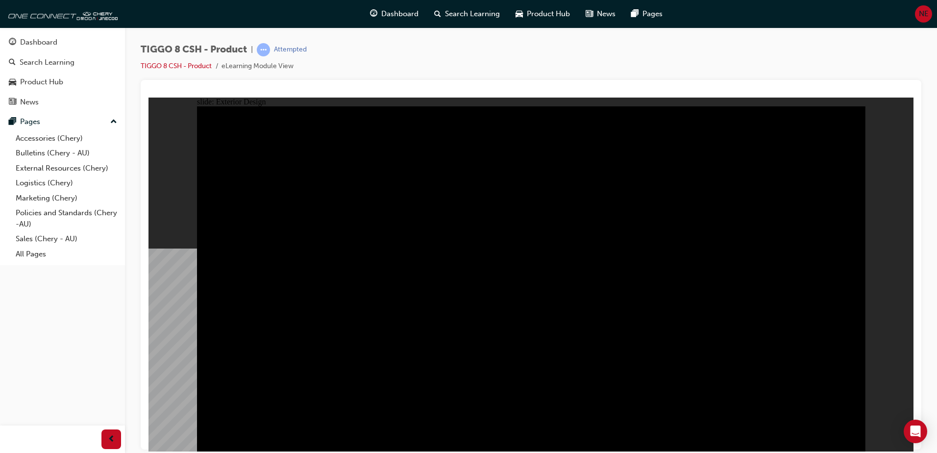
drag, startPoint x: 735, startPoint y: 239, endPoint x: 439, endPoint y: 210, distance: 297.3
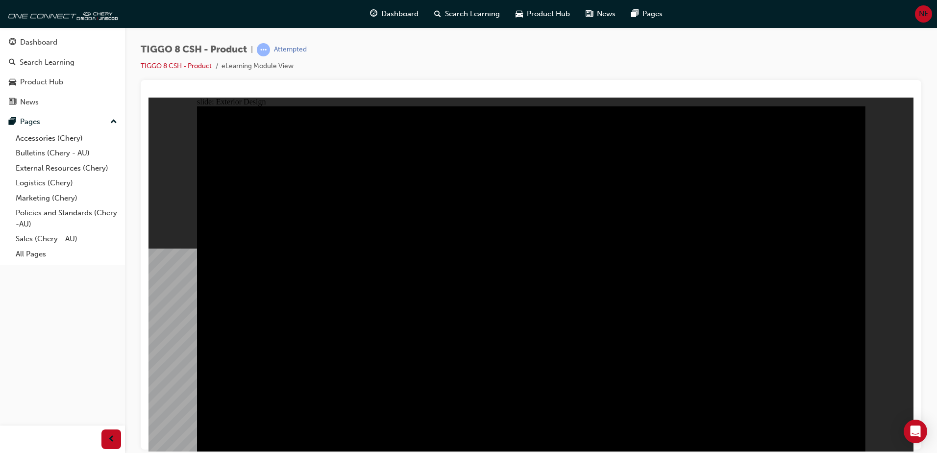
drag, startPoint x: 652, startPoint y: 382, endPoint x: 541, endPoint y: 344, distance: 117.3
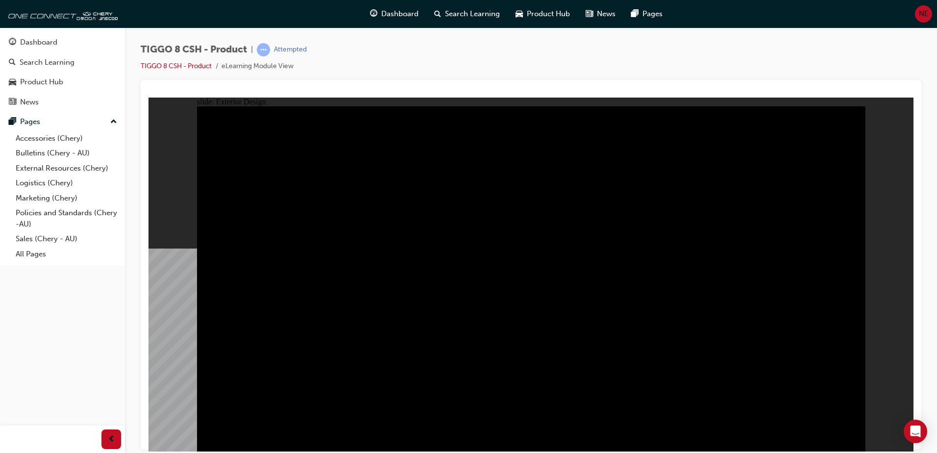
type input "23"
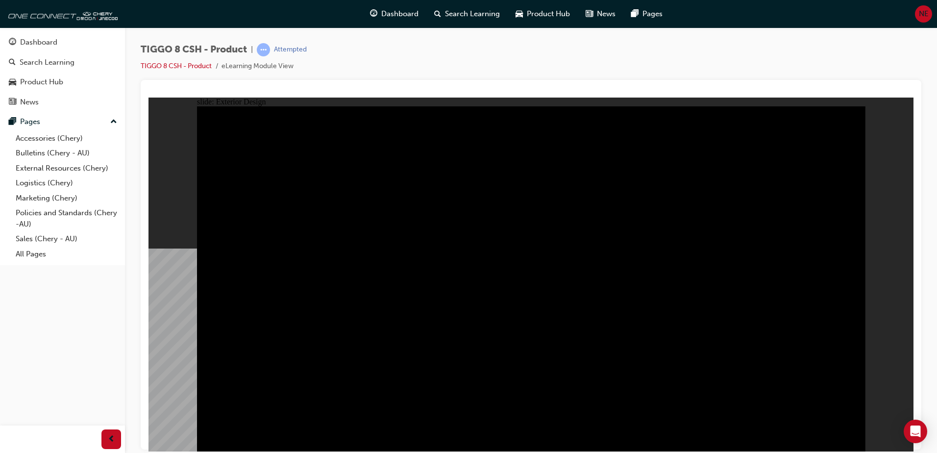
drag, startPoint x: 233, startPoint y: 145, endPoint x: 455, endPoint y: 156, distance: 222.2
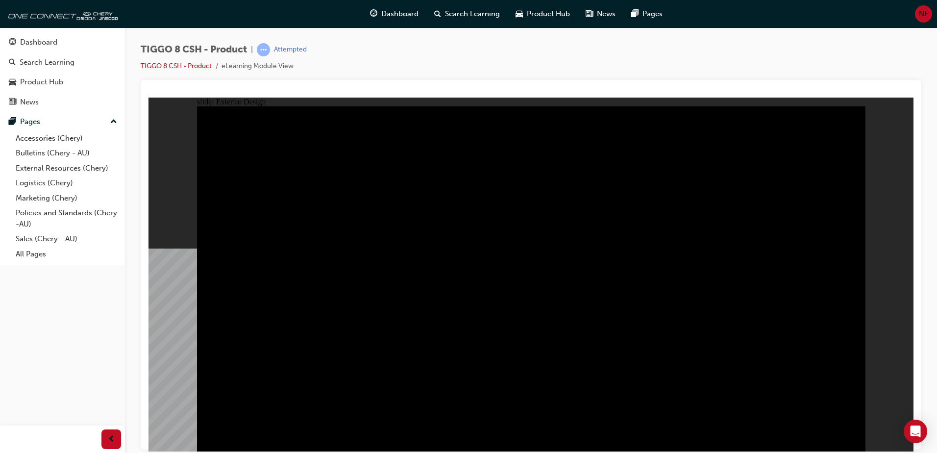
drag, startPoint x: 711, startPoint y: 265, endPoint x: 557, endPoint y: 256, distance: 154.1
drag, startPoint x: 412, startPoint y: 231, endPoint x: 506, endPoint y: 231, distance: 94.1
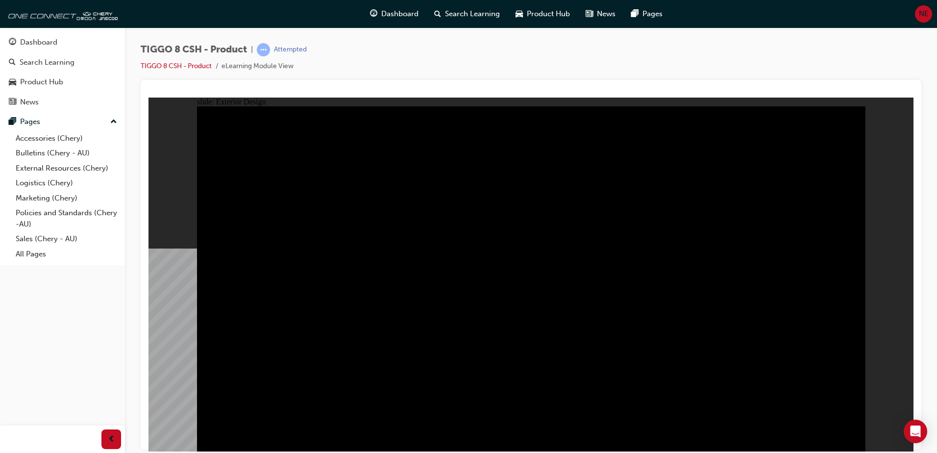
drag, startPoint x: 671, startPoint y: 204, endPoint x: 379, endPoint y: 204, distance: 292.5
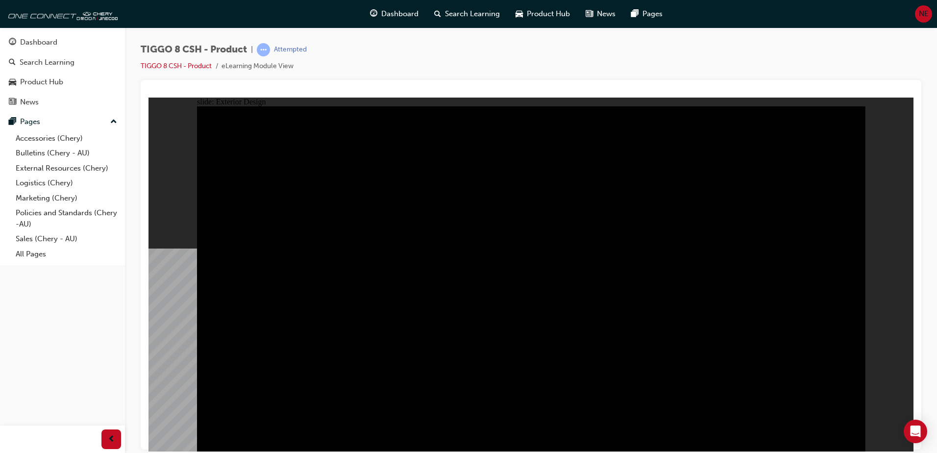
drag, startPoint x: 702, startPoint y: 237, endPoint x: 802, endPoint y: 222, distance: 101.6
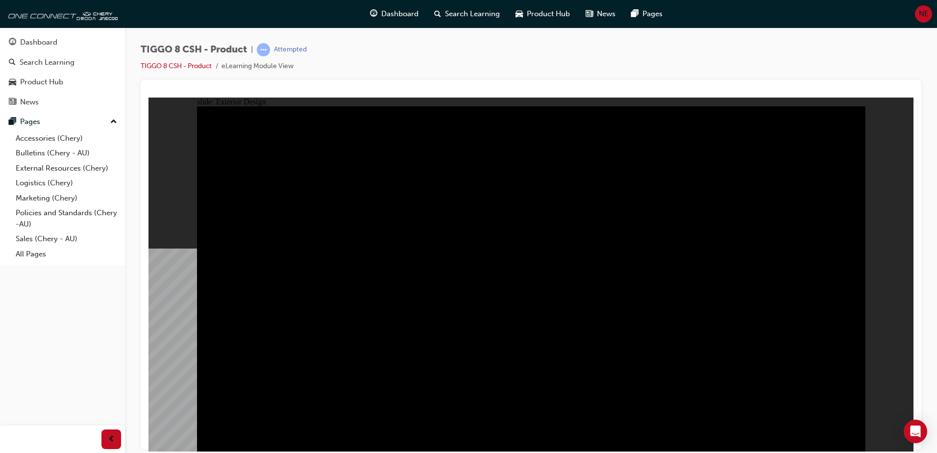
drag, startPoint x: 621, startPoint y: 333, endPoint x: 878, endPoint y: 418, distance: 270.7
drag, startPoint x: 589, startPoint y: 175, endPoint x: 537, endPoint y: 216, distance: 66.0
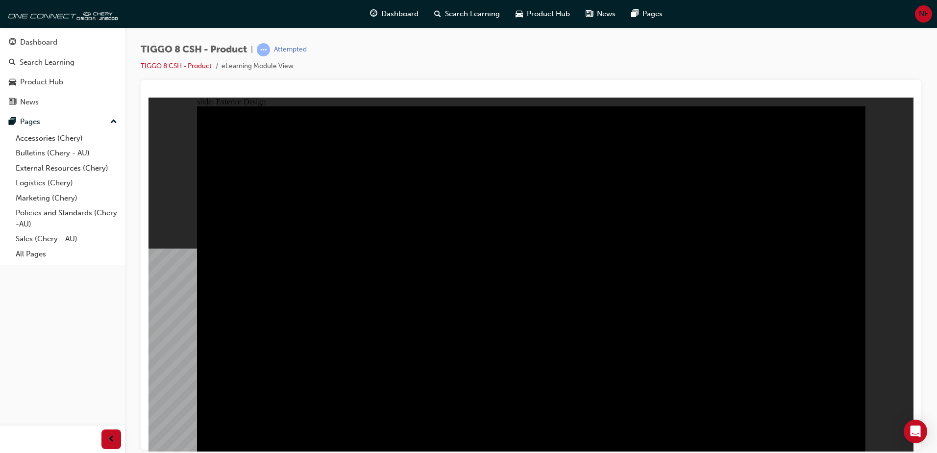
drag, startPoint x: 537, startPoint y: 216, endPoint x: 525, endPoint y: 225, distance: 15.7
drag, startPoint x: 456, startPoint y: 253, endPoint x: 323, endPoint y: 202, distance: 142.0
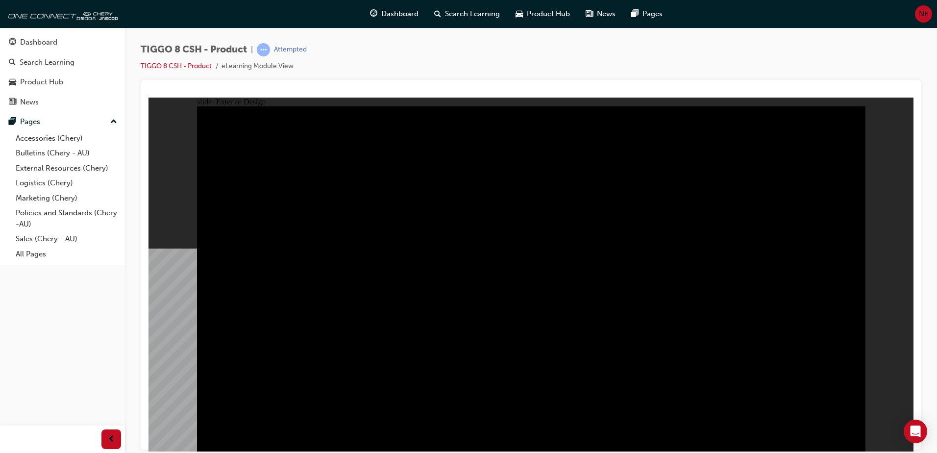
drag, startPoint x: 660, startPoint y: 223, endPoint x: 534, endPoint y: 260, distance: 131.6
drag, startPoint x: 410, startPoint y: 340, endPoint x: 384, endPoint y: 335, distance: 25.9
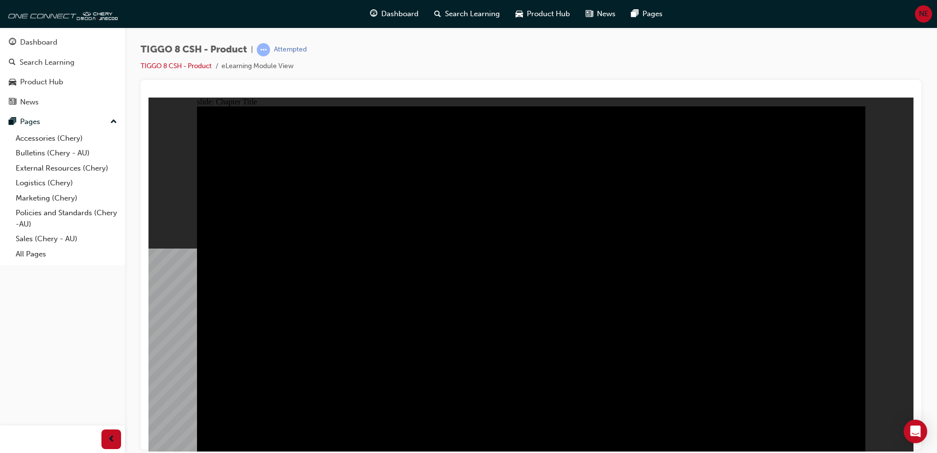
drag, startPoint x: 852, startPoint y: 438, endPoint x: 846, endPoint y: 439, distance: 5.9
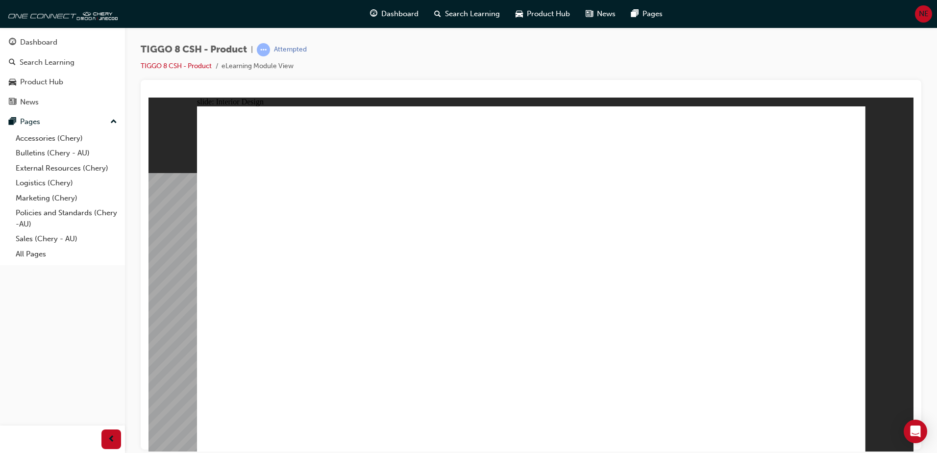
drag, startPoint x: 674, startPoint y: 301, endPoint x: 681, endPoint y: 301, distance: 6.9
drag, startPoint x: 760, startPoint y: 285, endPoint x: 781, endPoint y: 283, distance: 21.2
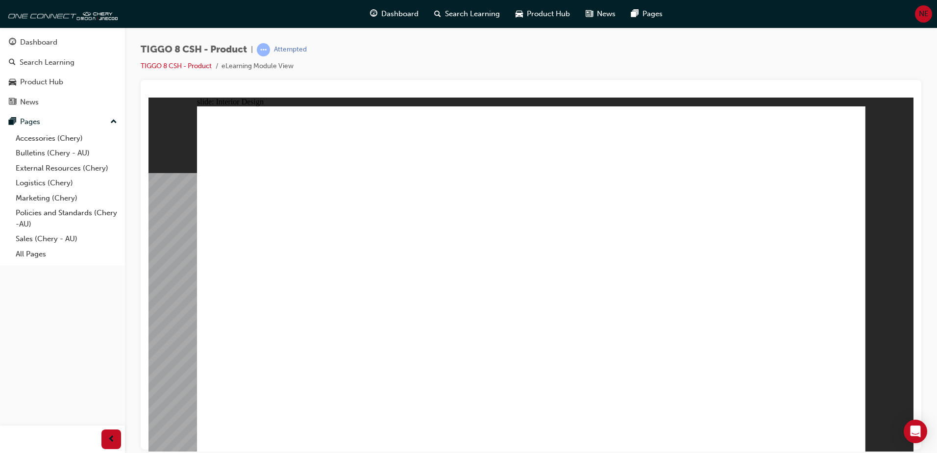
drag, startPoint x: 745, startPoint y: 288, endPoint x: 736, endPoint y: 289, distance: 8.9
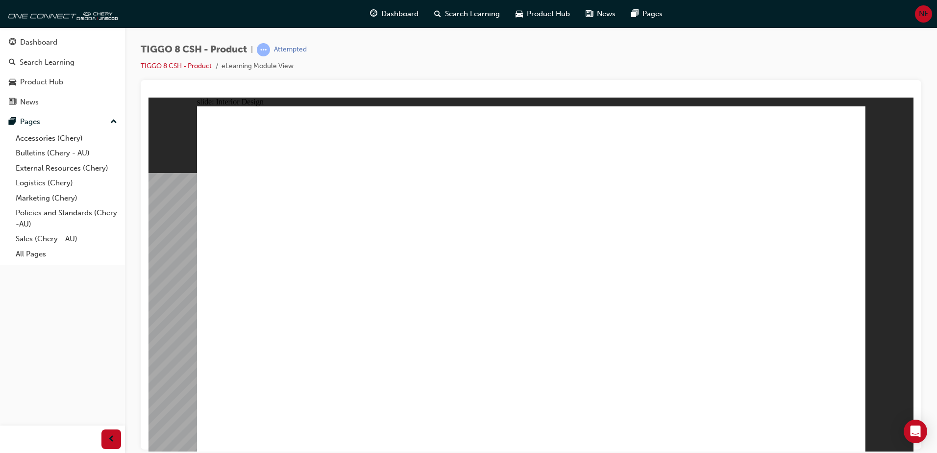
drag, startPoint x: 746, startPoint y: 150, endPoint x: 736, endPoint y: 153, distance: 10.1
drag, startPoint x: 680, startPoint y: 259, endPoint x: 679, endPoint y: 265, distance: 5.9
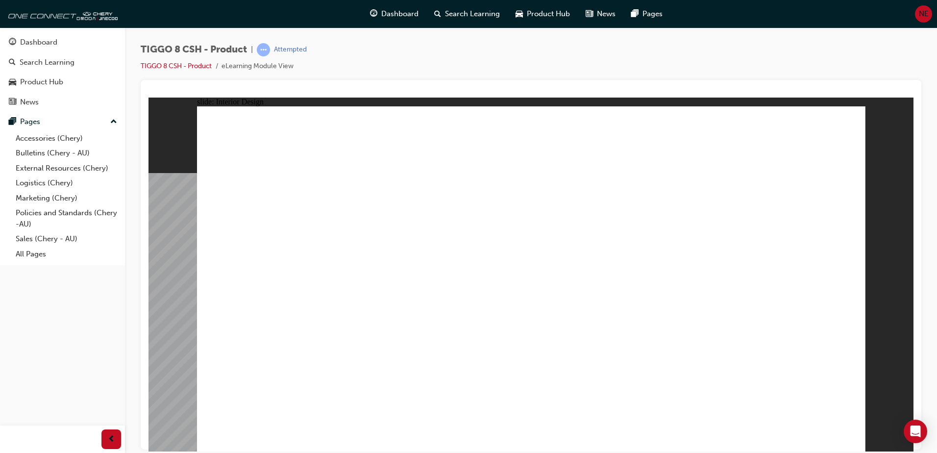
drag, startPoint x: 662, startPoint y: 283, endPoint x: 624, endPoint y: 273, distance: 39.9
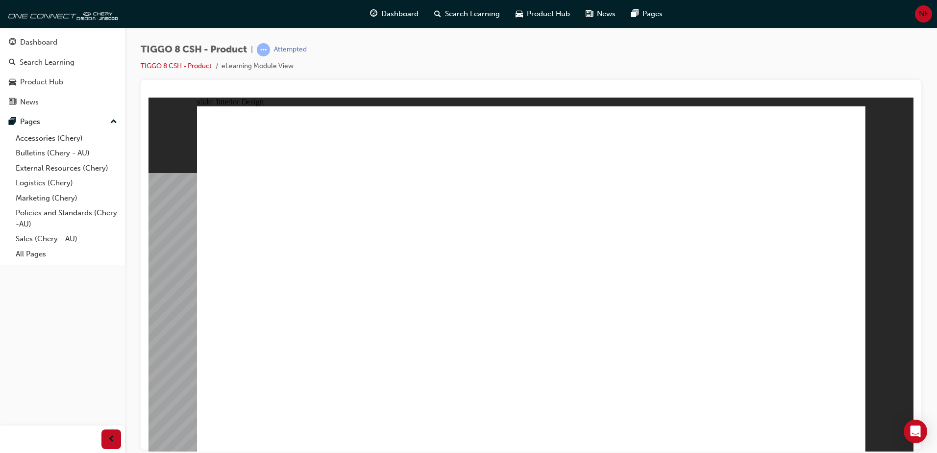
drag, startPoint x: 476, startPoint y: 177, endPoint x: 488, endPoint y: 179, distance: 12.4
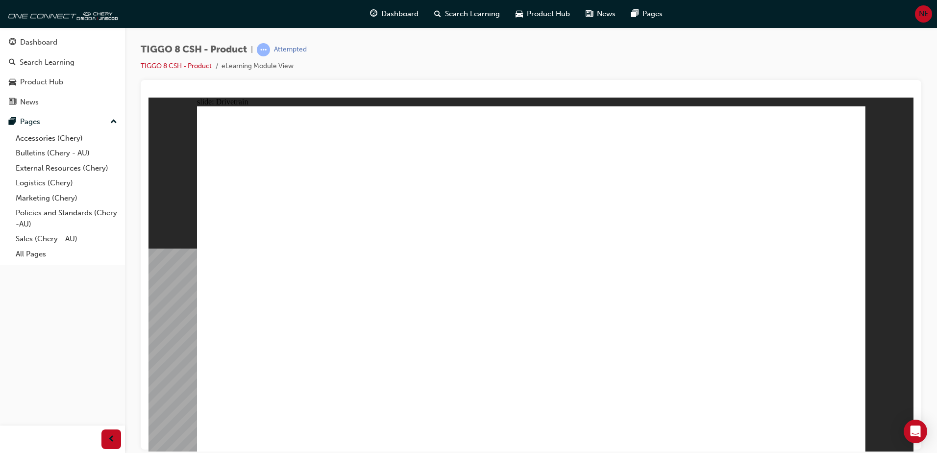
type input "24"
drag, startPoint x: 250, startPoint y: 260, endPoint x: 421, endPoint y: 263, distance: 170.5
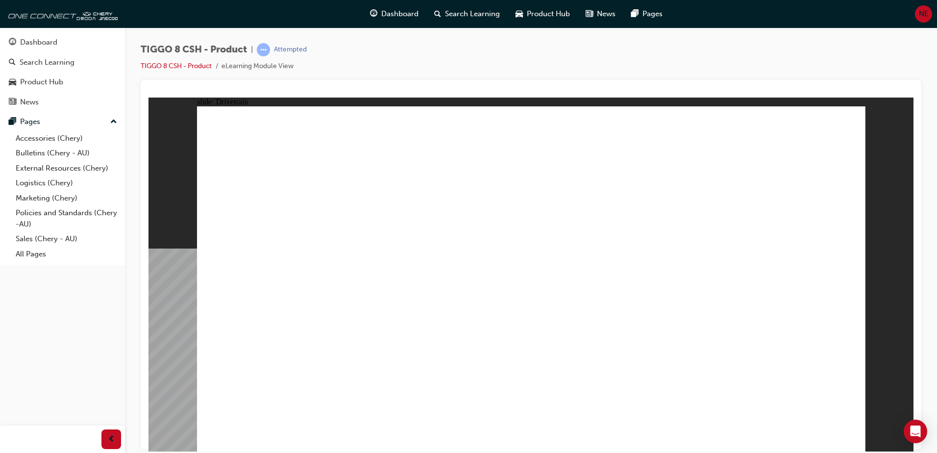
click at [334, 84] on div at bounding box center [531, 264] width 780 height 369
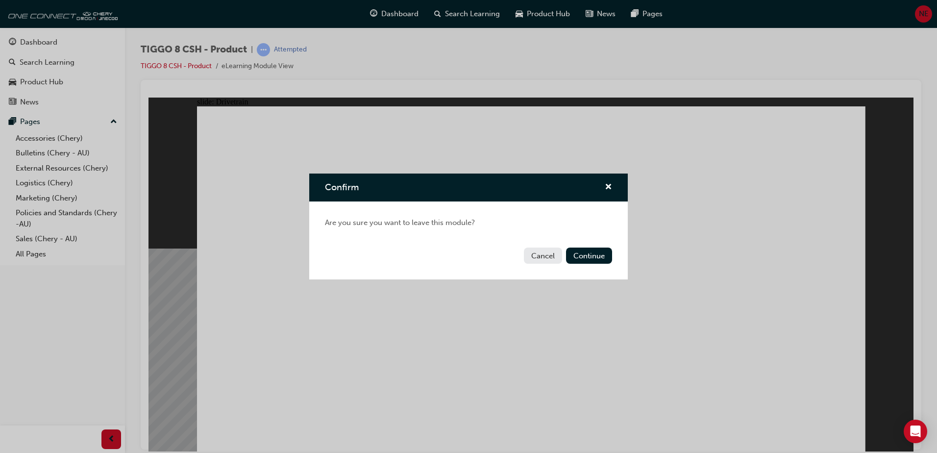
drag, startPoint x: 598, startPoint y: 258, endPoint x: 549, endPoint y: 251, distance: 49.5
click at [549, 251] on div "Cancel Continue" at bounding box center [468, 261] width 318 height 36
click at [549, 251] on button "Cancel" at bounding box center [543, 255] width 38 height 16
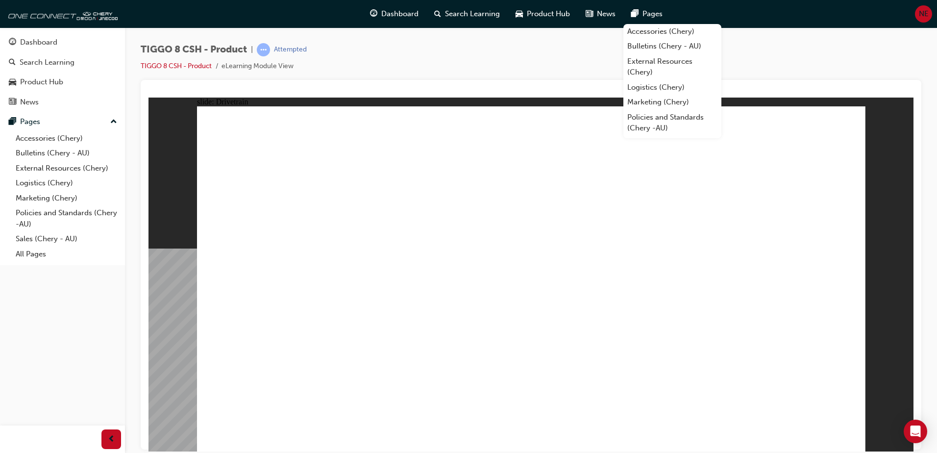
click at [270, 60] on div "TIGGO 8 CSH - Product | Attempted TIGGO 8 CSH - Product eLearning Module View" at bounding box center [224, 57] width 166 height 29
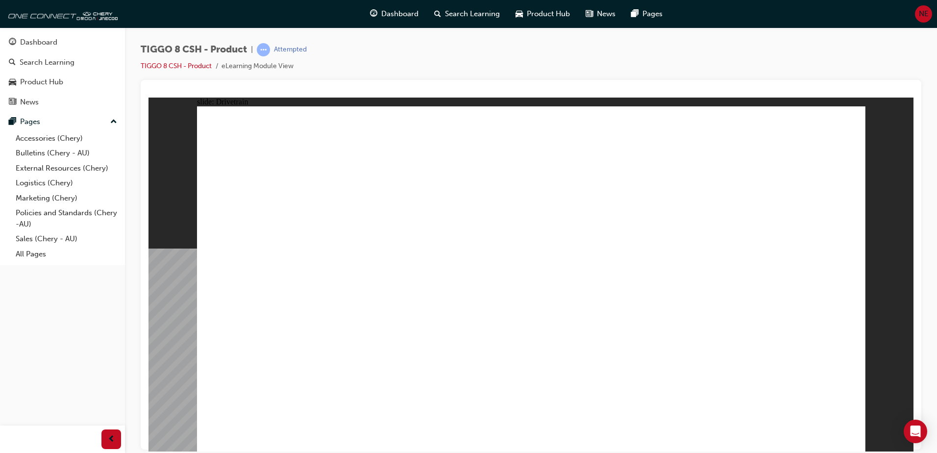
click at [808, 72] on div "TIGGO 8 CSH - Product | Attempted TIGGO 8 CSH - Product eLearning Module View" at bounding box center [531, 61] width 780 height 37
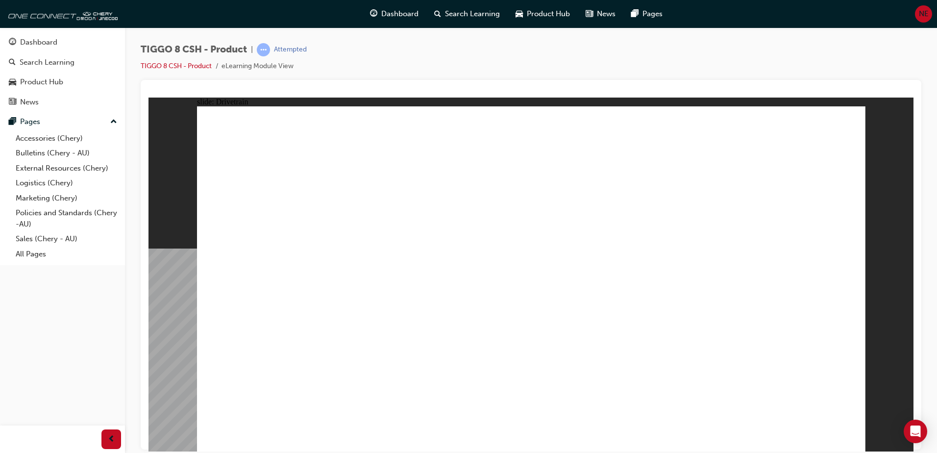
drag, startPoint x: 262, startPoint y: 120, endPoint x: 263, endPoint y: 127, distance: 8.0
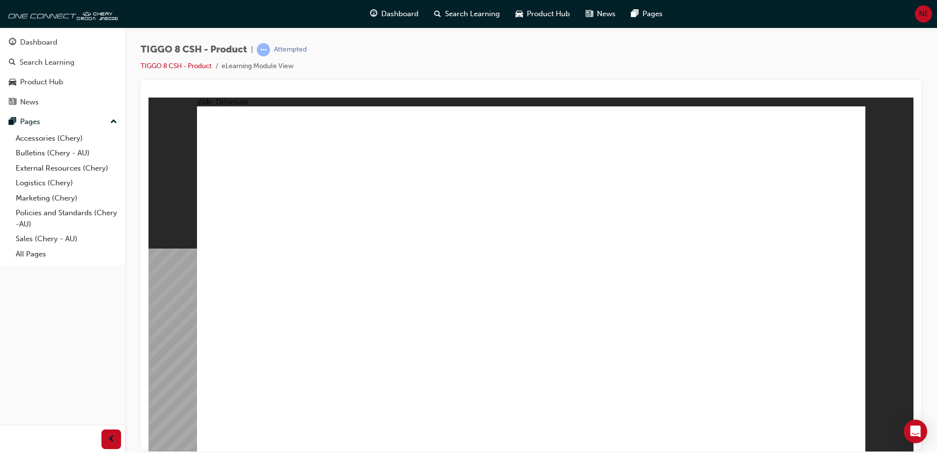
drag, startPoint x: 264, startPoint y: 137, endPoint x: 266, endPoint y: 152, distance: 14.8
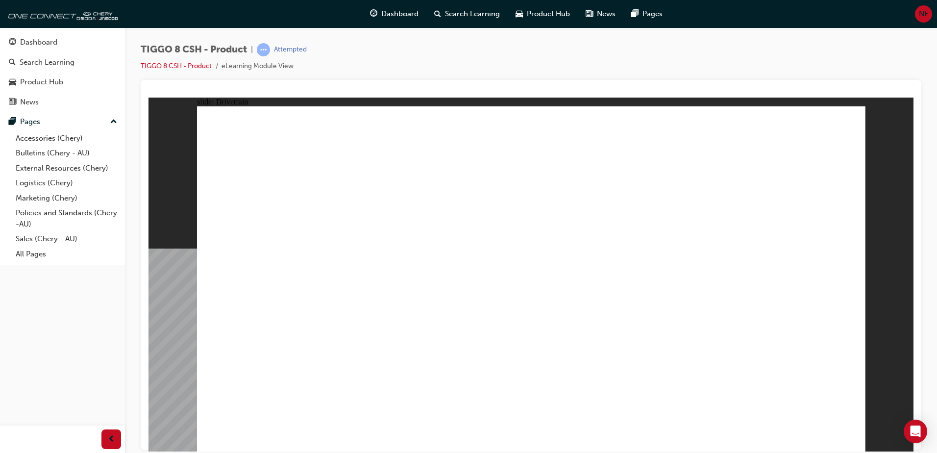
drag, startPoint x: 381, startPoint y: 263, endPoint x: 458, endPoint y: 267, distance: 77.0
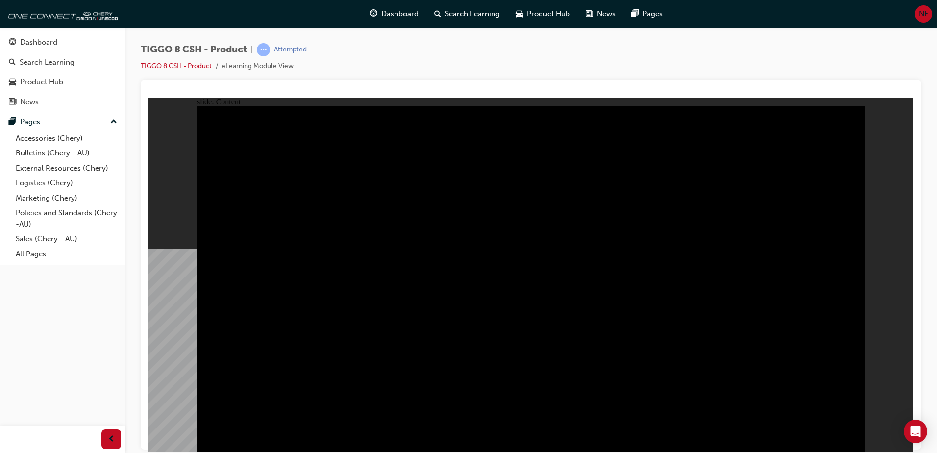
drag, startPoint x: 655, startPoint y: 412, endPoint x: 695, endPoint y: 407, distance: 40.4
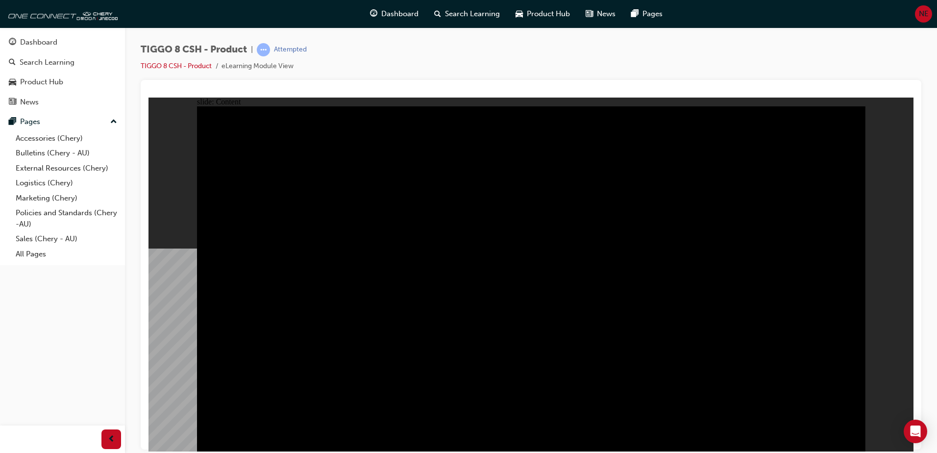
drag, startPoint x: 824, startPoint y: 174, endPoint x: 827, endPoint y: 170, distance: 5.6
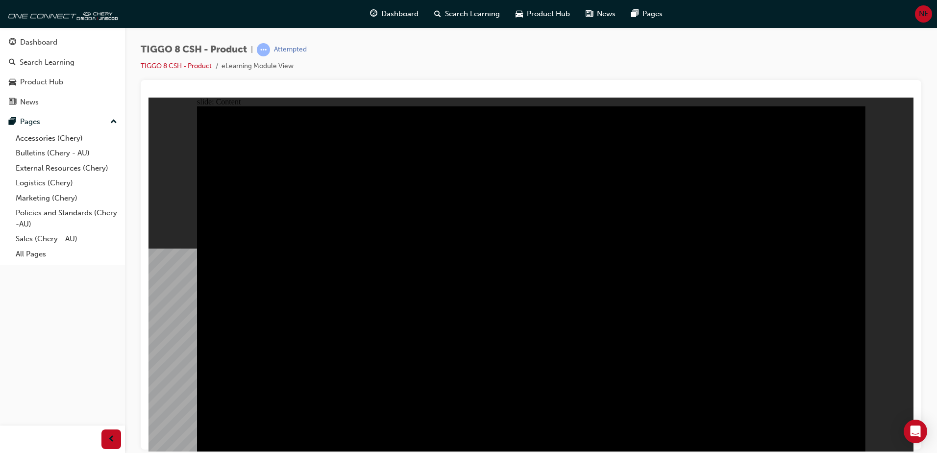
drag, startPoint x: 394, startPoint y: 268, endPoint x: 492, endPoint y: 269, distance: 98.0
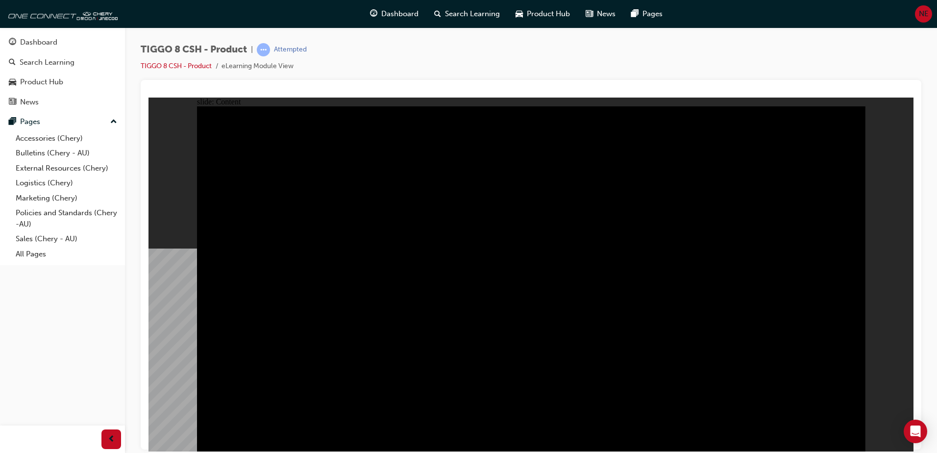
drag, startPoint x: 327, startPoint y: 347, endPoint x: 475, endPoint y: 368, distance: 149.5
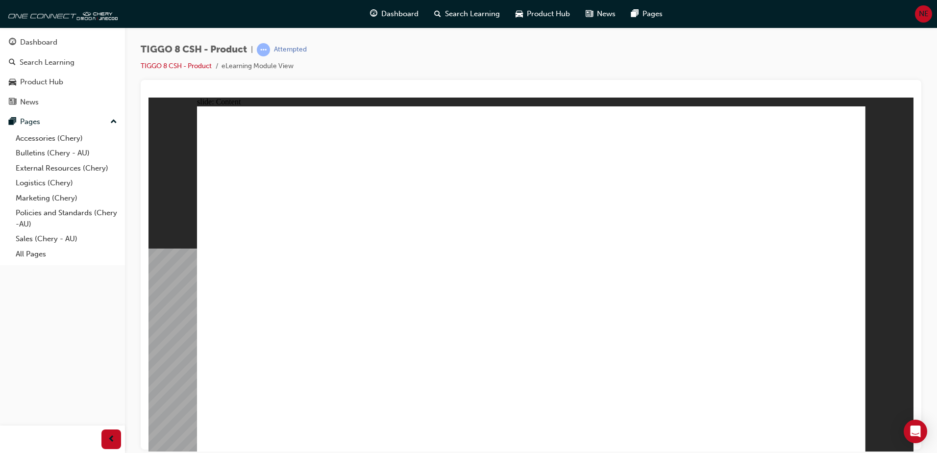
drag, startPoint x: 653, startPoint y: 139, endPoint x: 631, endPoint y: 139, distance: 21.6
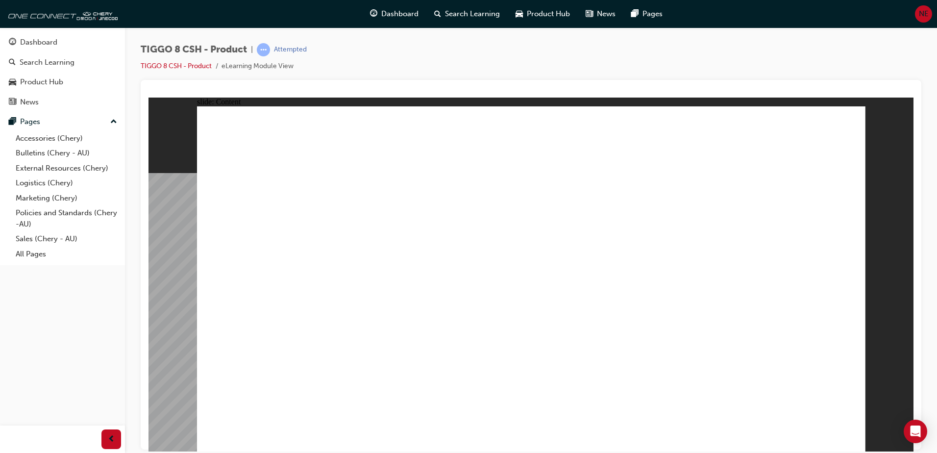
drag, startPoint x: 708, startPoint y: 141, endPoint x: 732, endPoint y: 145, distance: 24.7
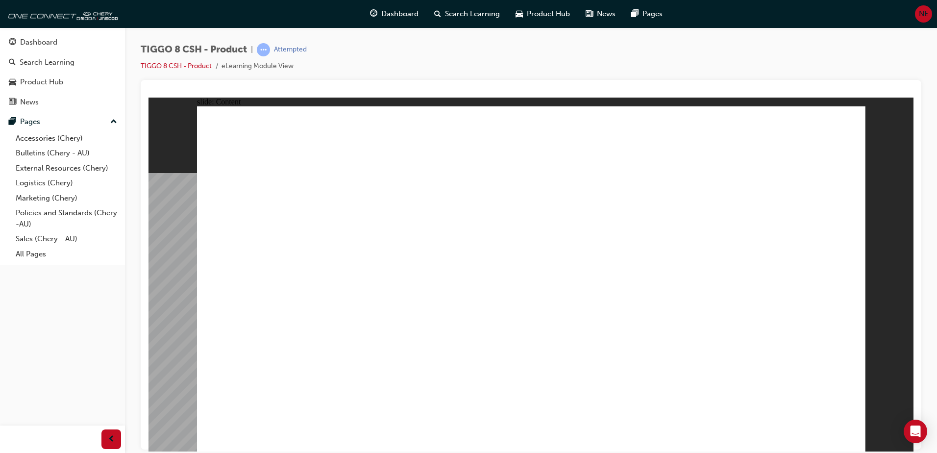
drag, startPoint x: 660, startPoint y: 224, endPoint x: 667, endPoint y: 224, distance: 6.4
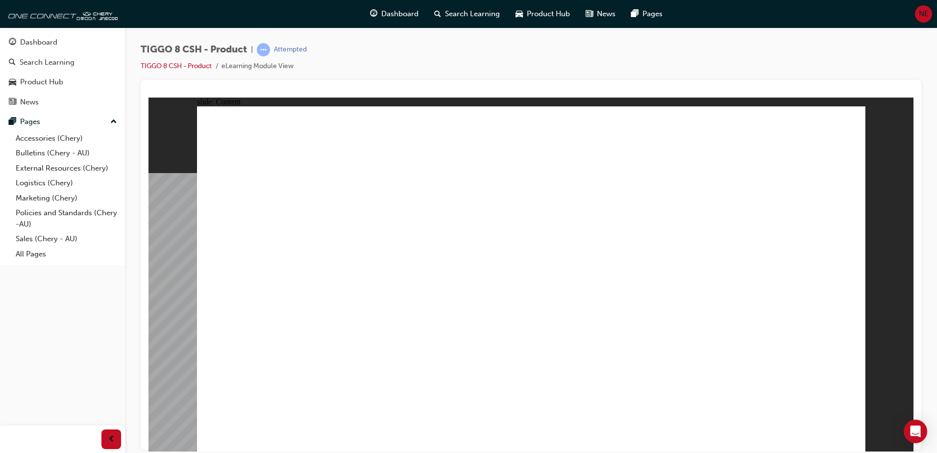
drag, startPoint x: 693, startPoint y: 145, endPoint x: 702, endPoint y: 147, distance: 9.2
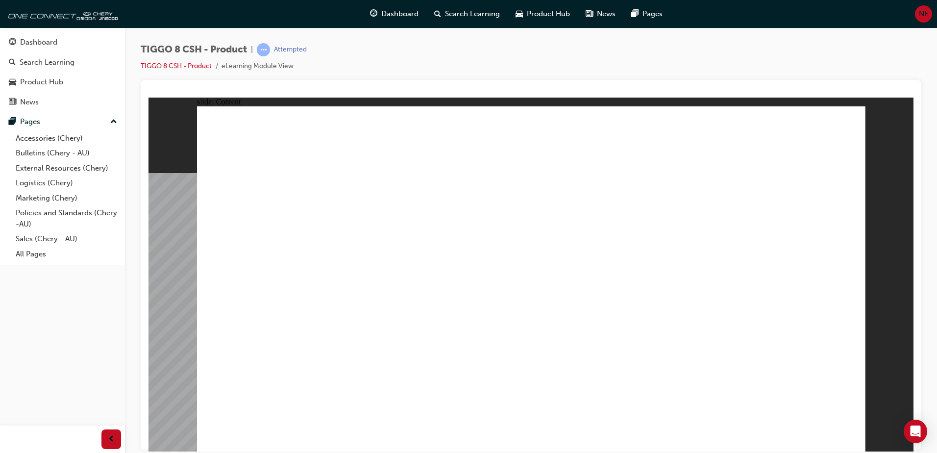
drag, startPoint x: 297, startPoint y: 347, endPoint x: 374, endPoint y: 357, distance: 77.5
drag, startPoint x: 410, startPoint y: 357, endPoint x: 664, endPoint y: 321, distance: 256.2
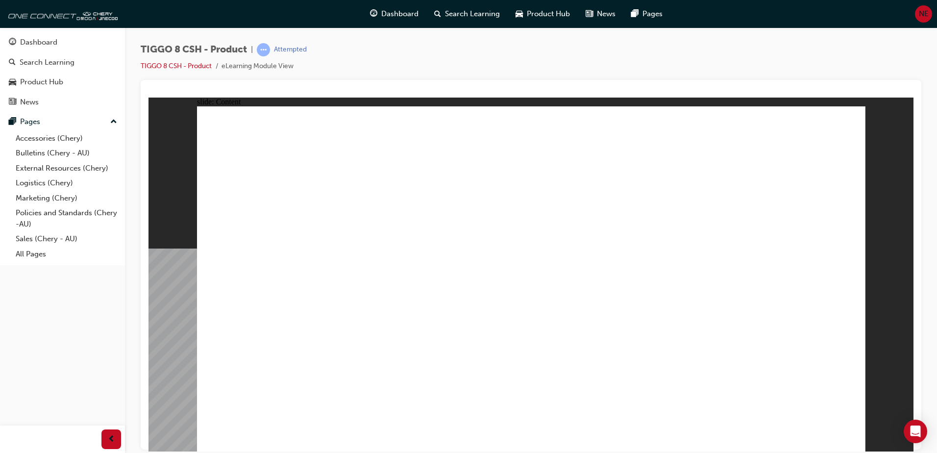
click at [871, 387] on div "slide: Content The high-voltage battery supplied with the Chery Tiggo 8 comes w…" at bounding box center [530, 274] width 765 height 354
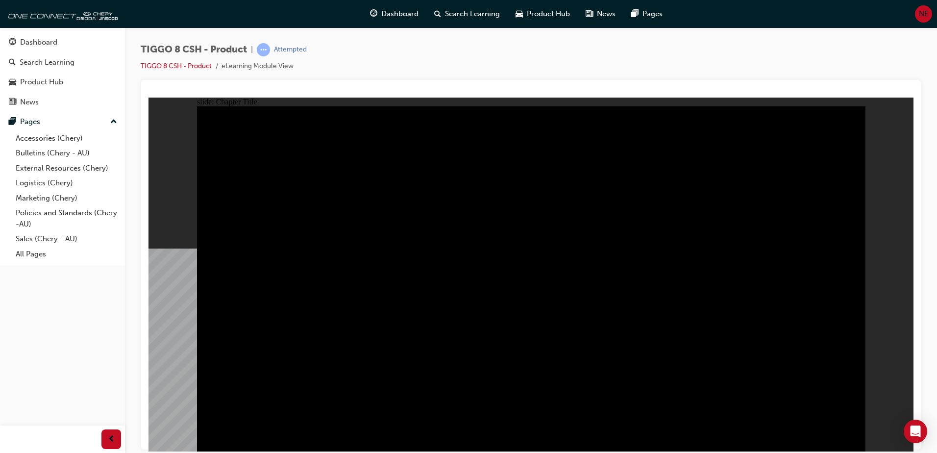
radio input "true"
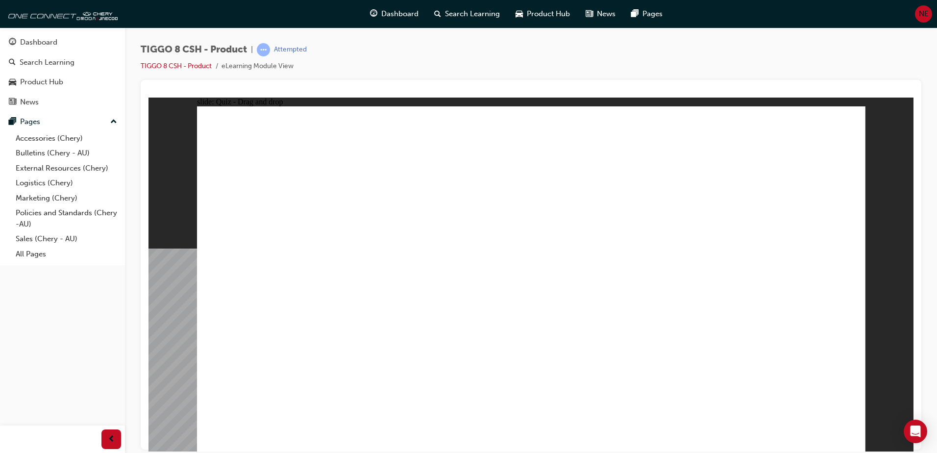
drag, startPoint x: 673, startPoint y: 205, endPoint x: 755, endPoint y: 276, distance: 109.4
drag, startPoint x: 687, startPoint y: 150, endPoint x: 473, endPoint y: 268, distance: 244.7
drag, startPoint x: 479, startPoint y: 162, endPoint x: 605, endPoint y: 303, distance: 189.4
drag, startPoint x: 564, startPoint y: 227, endPoint x: 536, endPoint y: 290, distance: 68.6
drag, startPoint x: 822, startPoint y: 143, endPoint x: 337, endPoint y: 304, distance: 511.1
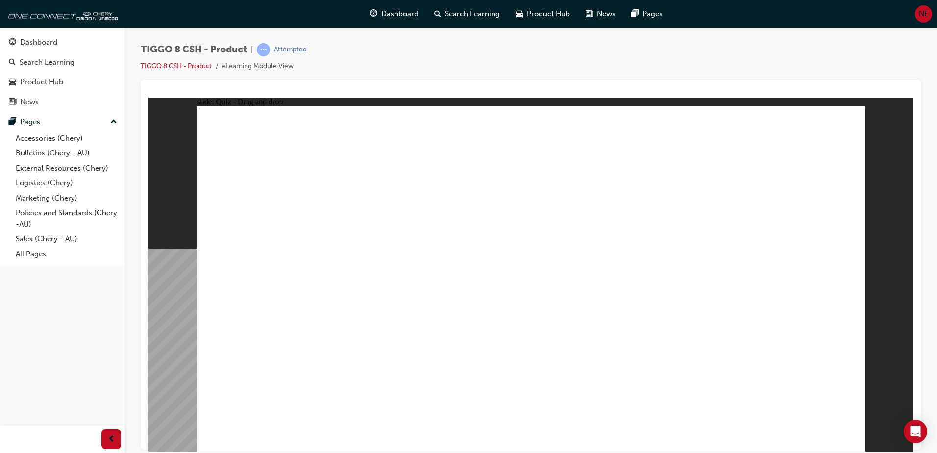
checkbox input "true"
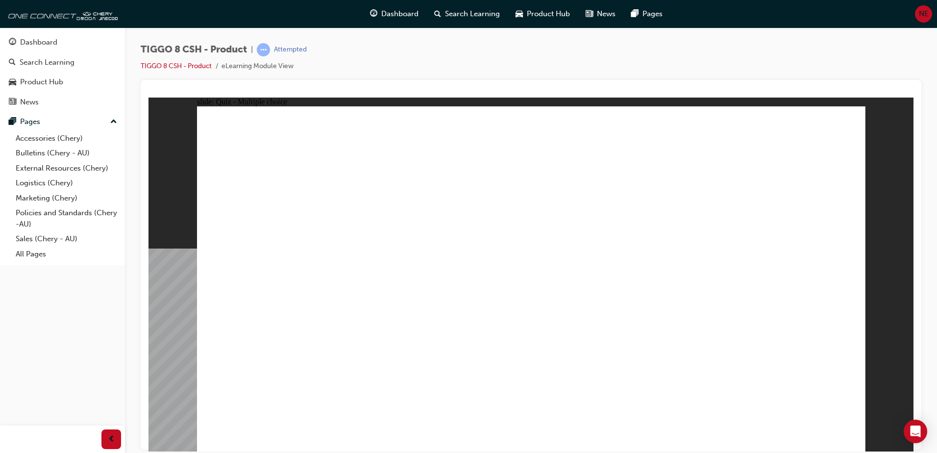
radio input "true"
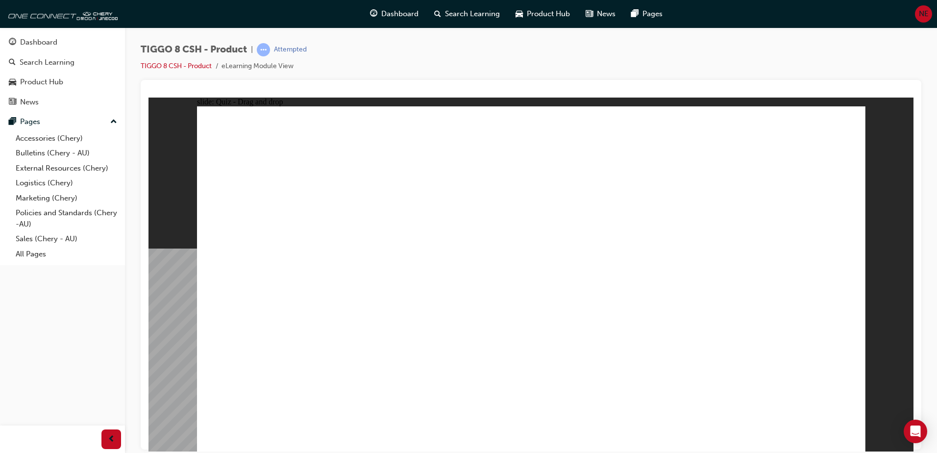
drag, startPoint x: 497, startPoint y: 171, endPoint x: 527, endPoint y: 307, distance: 139.0
drag, startPoint x: 642, startPoint y: 139, endPoint x: 551, endPoint y: 315, distance: 198.1
drag, startPoint x: 643, startPoint y: 192, endPoint x: 346, endPoint y: 301, distance: 316.8
drag, startPoint x: 637, startPoint y: 171, endPoint x: 556, endPoint y: 316, distance: 165.8
drag, startPoint x: 768, startPoint y: 173, endPoint x: 575, endPoint y: 348, distance: 260.5
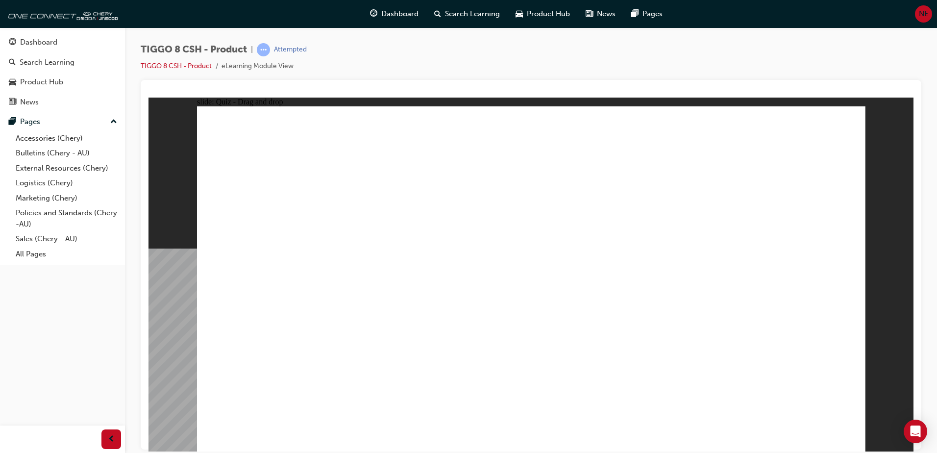
drag, startPoint x: 777, startPoint y: 148, endPoint x: 569, endPoint y: 351, distance: 290.0
drag, startPoint x: 502, startPoint y: 152, endPoint x: 527, endPoint y: 361, distance: 210.7
drag, startPoint x: 634, startPoint y: 200, endPoint x: 561, endPoint y: 354, distance: 170.7
drag, startPoint x: 542, startPoint y: 342, endPoint x: 293, endPoint y: 298, distance: 252.8
drag, startPoint x: 544, startPoint y: 302, endPoint x: 269, endPoint y: 306, distance: 274.9
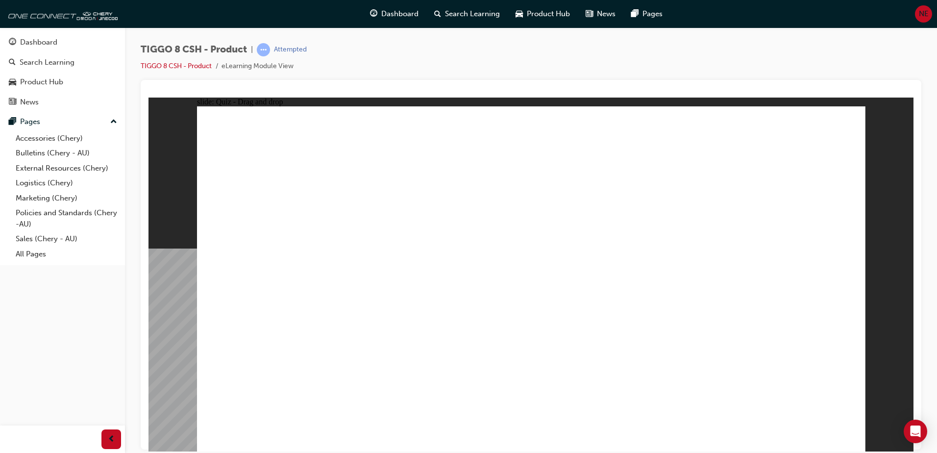
drag, startPoint x: 505, startPoint y: 169, endPoint x: 290, endPoint y: 317, distance: 261.6
drag, startPoint x: 667, startPoint y: 194, endPoint x: 302, endPoint y: 299, distance: 379.8
drag, startPoint x: 514, startPoint y: 175, endPoint x: 295, endPoint y: 337, distance: 272.3
drag, startPoint x: 498, startPoint y: 182, endPoint x: 545, endPoint y: 338, distance: 162.1
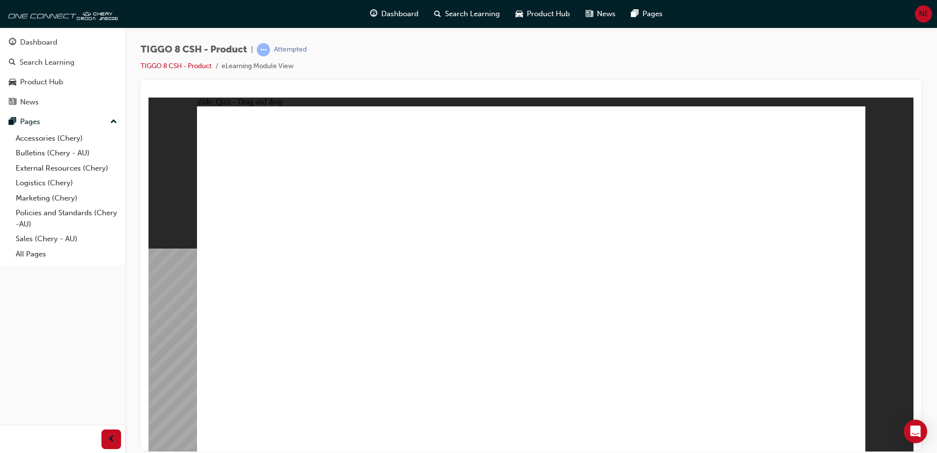
drag, startPoint x: 629, startPoint y: 196, endPoint x: 565, endPoint y: 375, distance: 190.0
drag, startPoint x: 519, startPoint y: 370, endPoint x: 364, endPoint y: 361, distance: 155.1
drag, startPoint x: 620, startPoint y: 195, endPoint x: 297, endPoint y: 326, distance: 348.2
drag, startPoint x: 652, startPoint y: 185, endPoint x: 289, endPoint y: 295, distance: 379.4
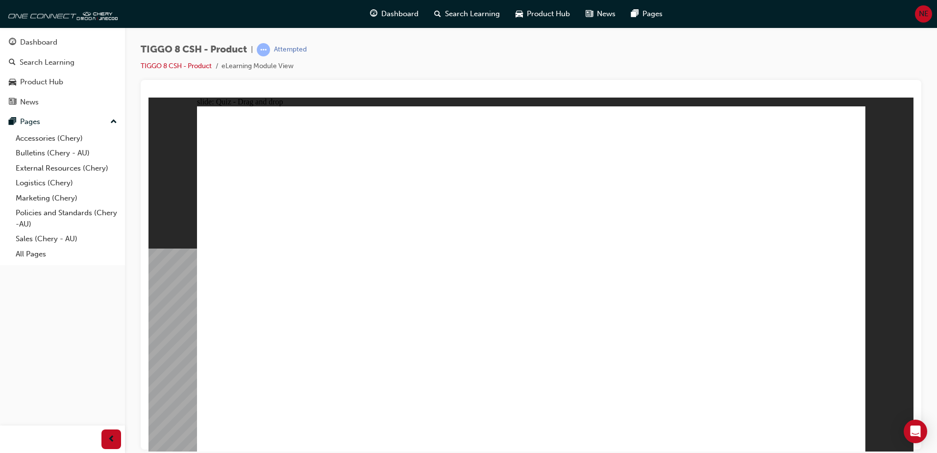
drag, startPoint x: 633, startPoint y: 188, endPoint x: 271, endPoint y: 296, distance: 377.6
drag, startPoint x: 679, startPoint y: 190, endPoint x: 631, endPoint y: 330, distance: 148.3
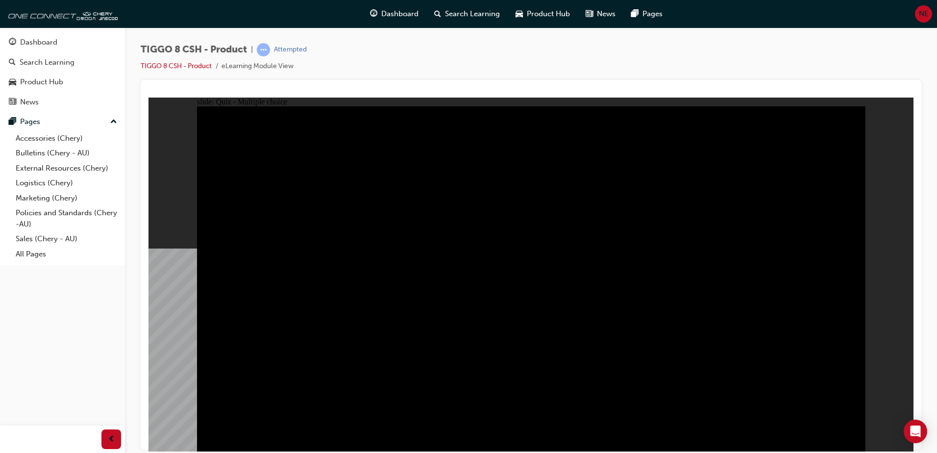
radio input "true"
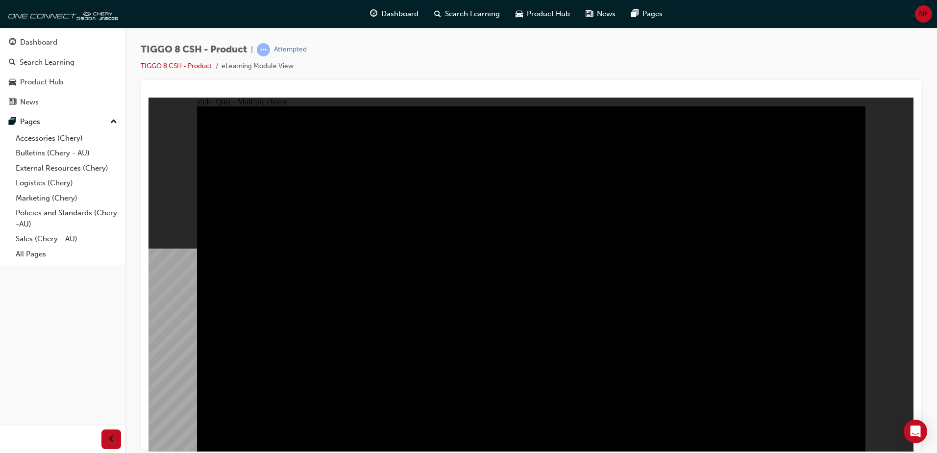
radio input "true"
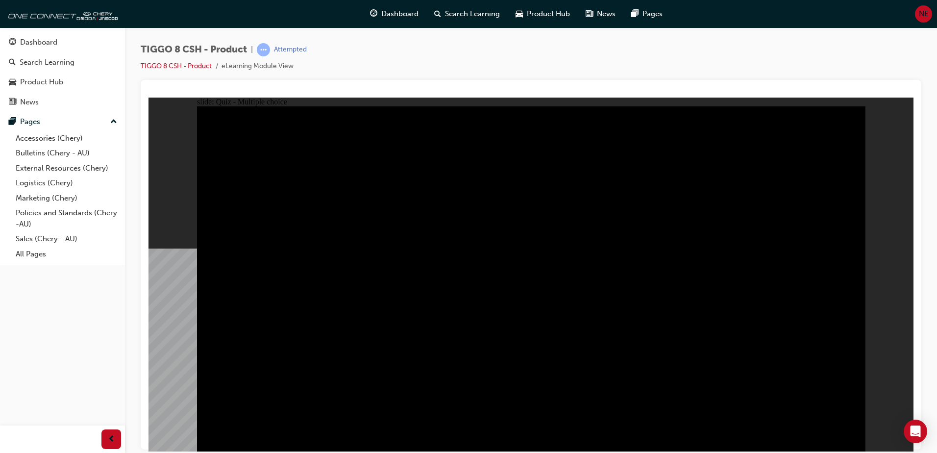
checkbox input "true"
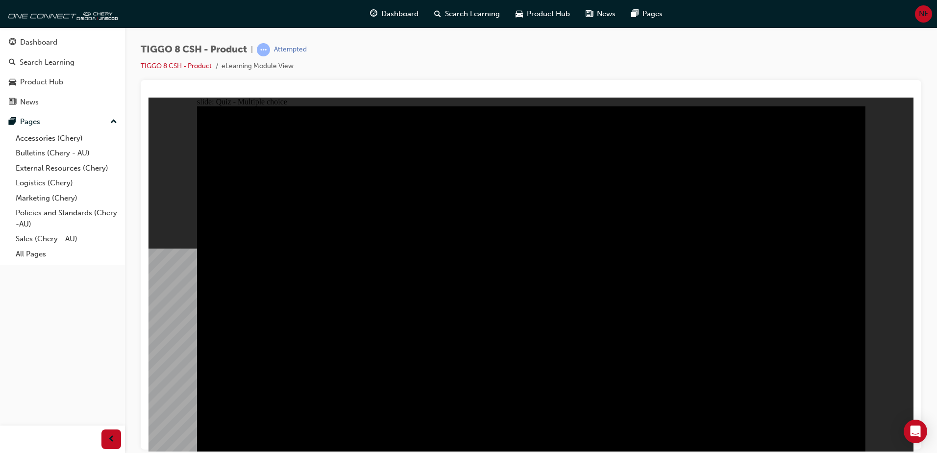
checkbox input "true"
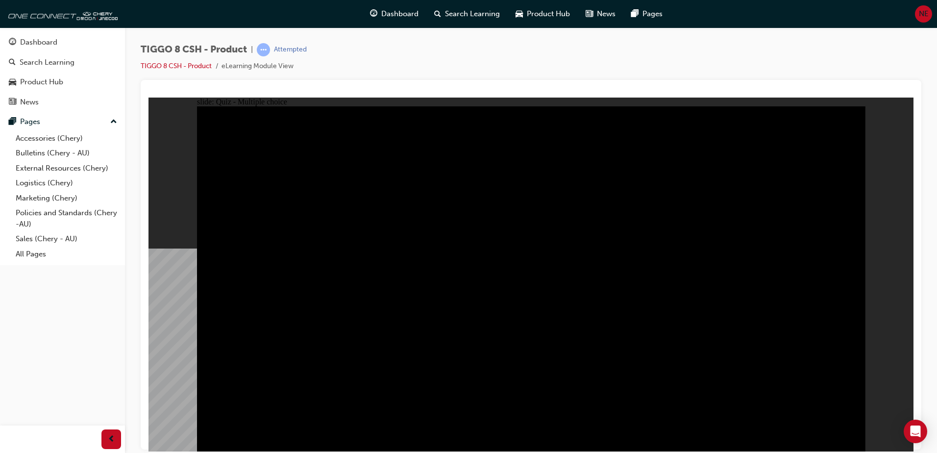
checkbox input "true"
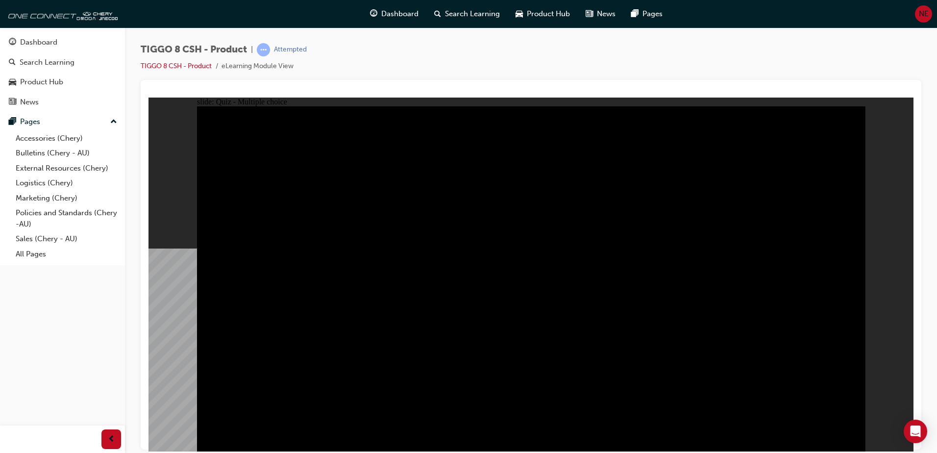
radio input "true"
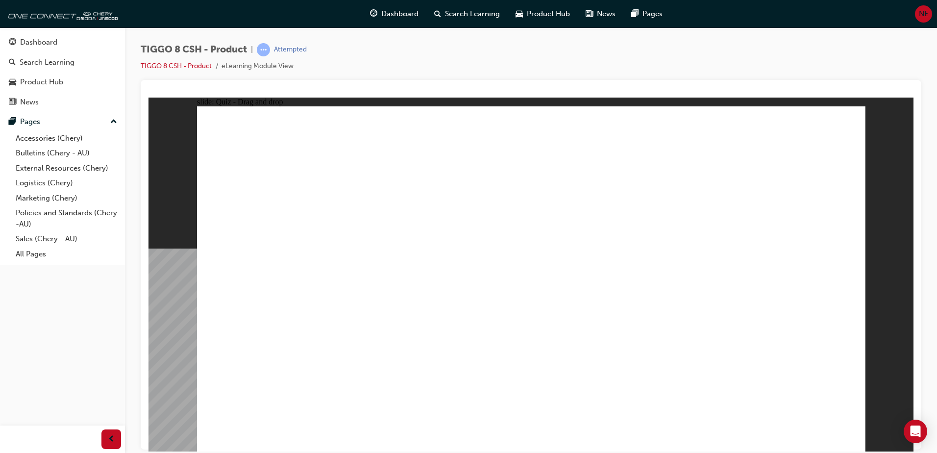
drag, startPoint x: 469, startPoint y: 161, endPoint x: 632, endPoint y: 319, distance: 226.9
drag, startPoint x: 681, startPoint y: 217, endPoint x: 756, endPoint y: 287, distance: 102.2
drag, startPoint x: 783, startPoint y: 161, endPoint x: 299, endPoint y: 306, distance: 505.5
drag, startPoint x: 570, startPoint y: 225, endPoint x: 543, endPoint y: 282, distance: 62.9
drag, startPoint x: 608, startPoint y: 157, endPoint x: 386, endPoint y: 287, distance: 258.0
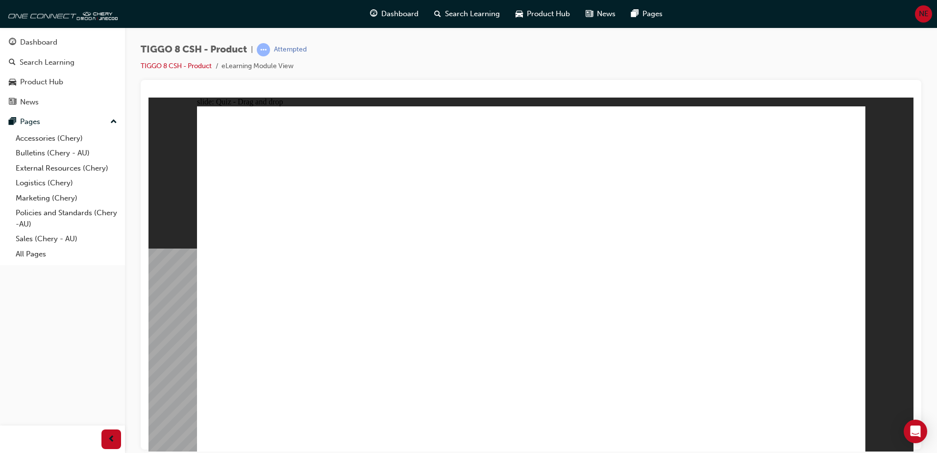
checkbox input "true"
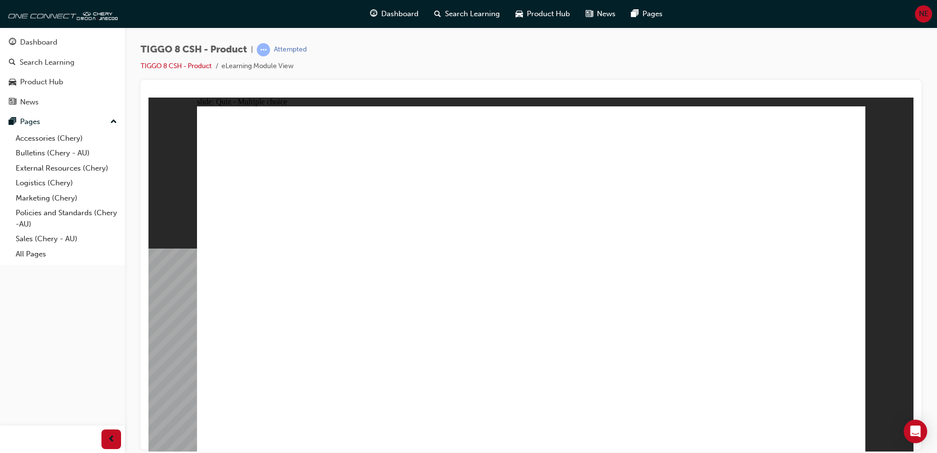
radio input "true"
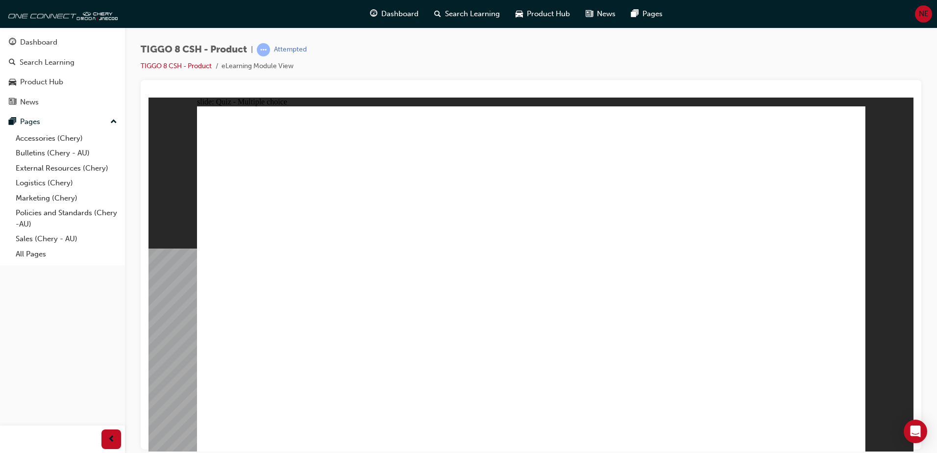
drag, startPoint x: 554, startPoint y: 171, endPoint x: 566, endPoint y: 308, distance: 137.2
drag, startPoint x: 629, startPoint y: 203, endPoint x: 569, endPoint y: 323, distance: 133.7
drag, startPoint x: 641, startPoint y: 170, endPoint x: 581, endPoint y: 324, distance: 165.2
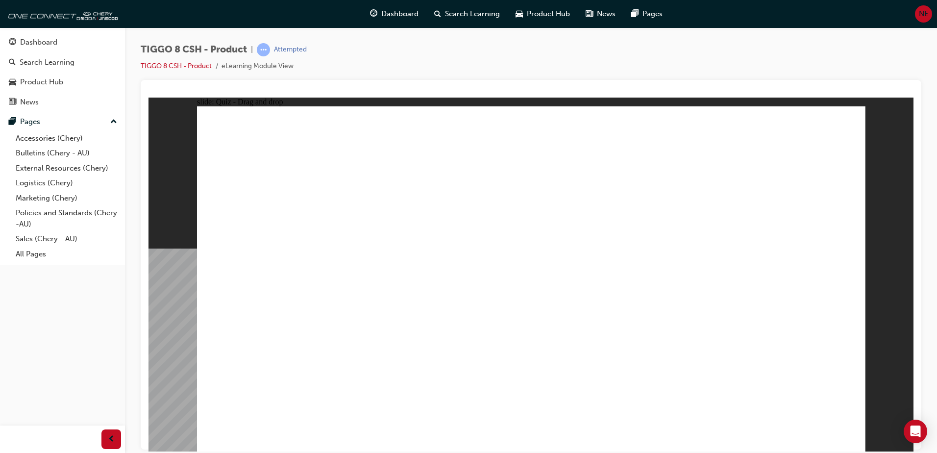
drag, startPoint x: 634, startPoint y: 292, endPoint x: 655, endPoint y: 335, distance: 48.0
drag, startPoint x: 786, startPoint y: 171, endPoint x: 629, endPoint y: 347, distance: 235.9
drag, startPoint x: 759, startPoint y: 138, endPoint x: 681, endPoint y: 348, distance: 224.5
drag, startPoint x: 542, startPoint y: 147, endPoint x: 571, endPoint y: 376, distance: 231.1
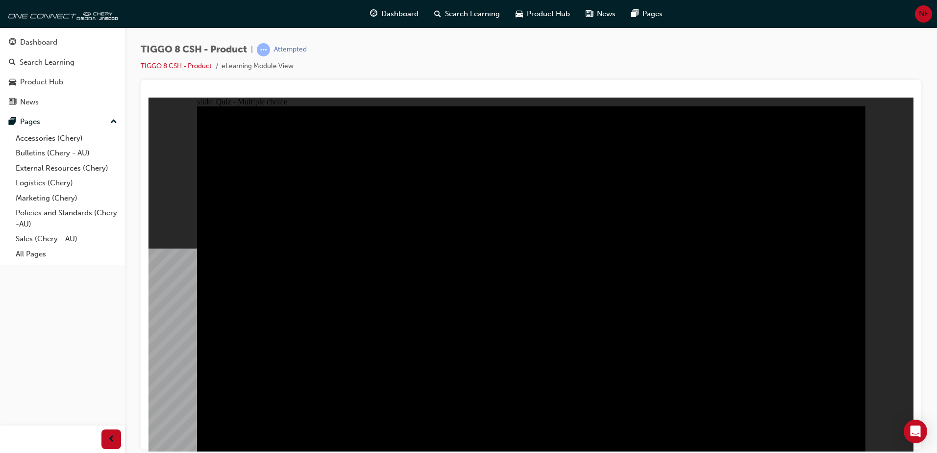
radio input "true"
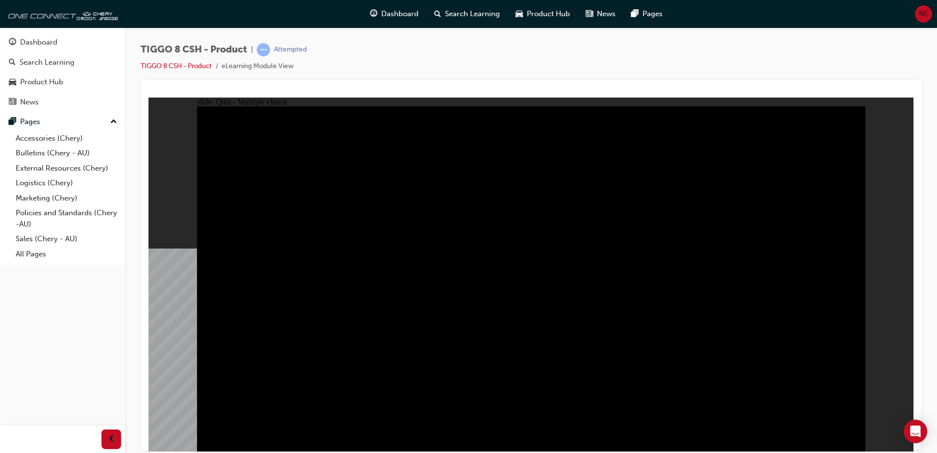
radio input "true"
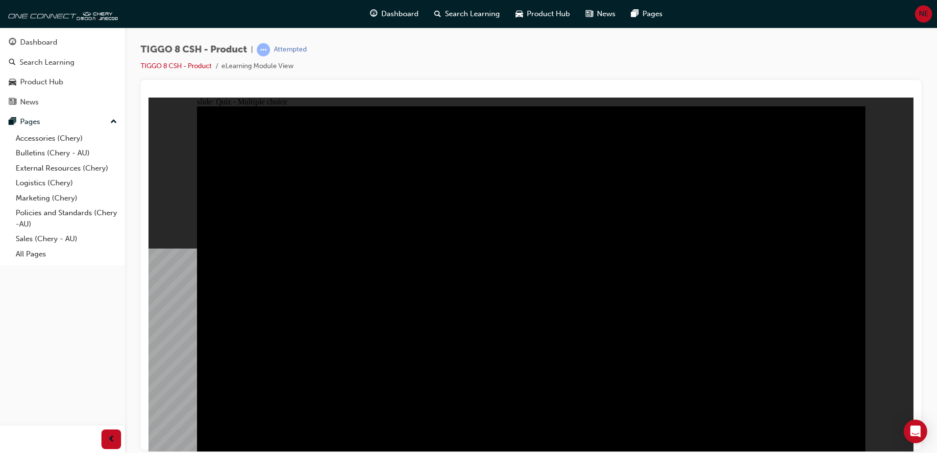
checkbox input "true"
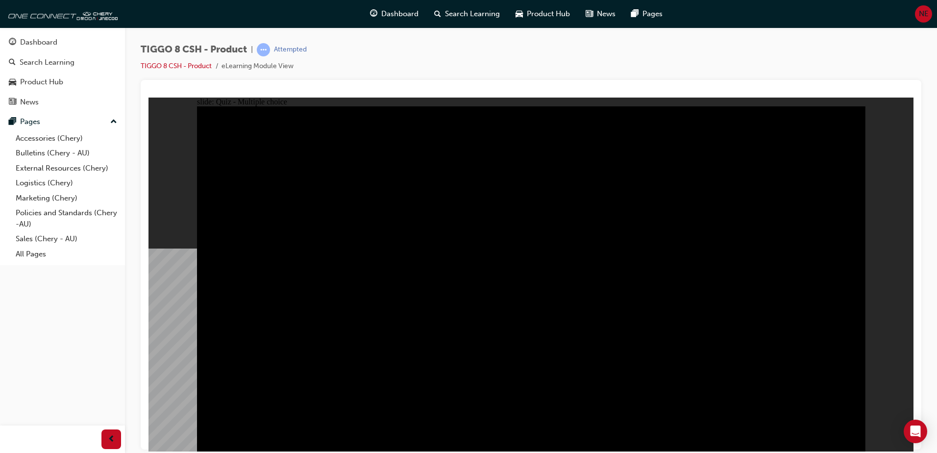
checkbox input "true"
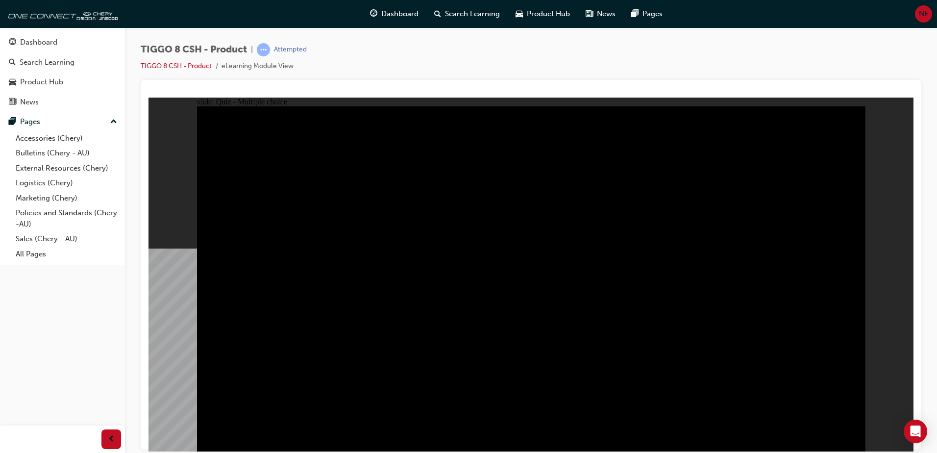
checkbox input "true"
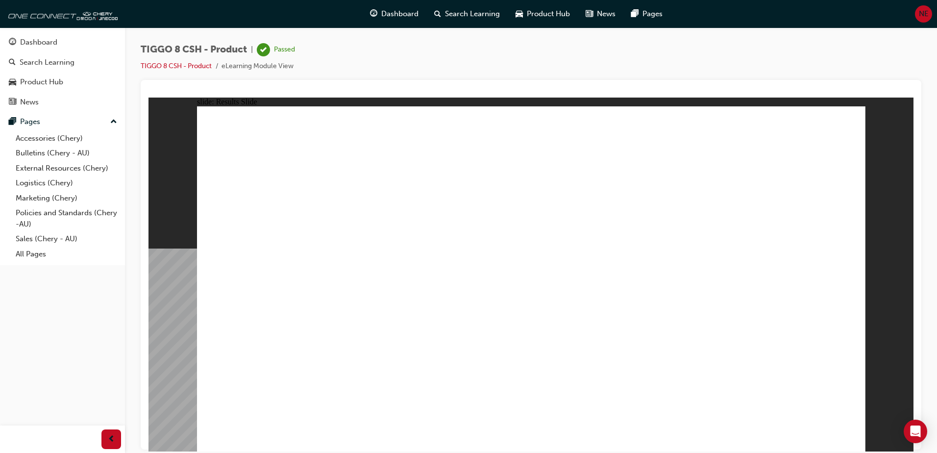
click at [53, 40] on div "Dashboard" at bounding box center [38, 42] width 37 height 11
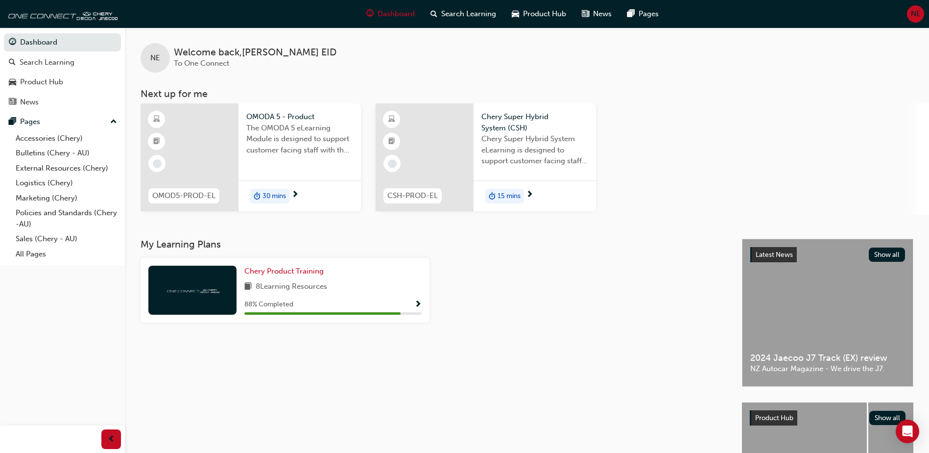
click at [207, 152] on div at bounding box center [190, 157] width 98 height 108
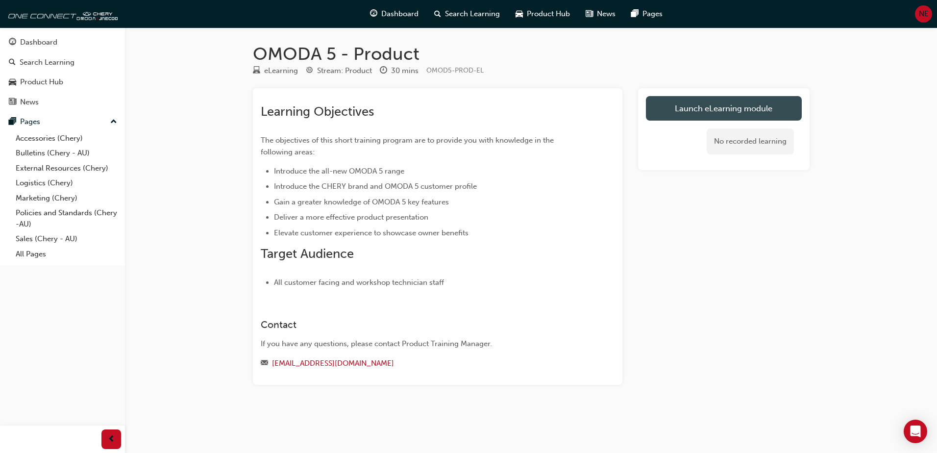
click at [674, 110] on link "Launch eLearning module" at bounding box center [724, 108] width 156 height 24
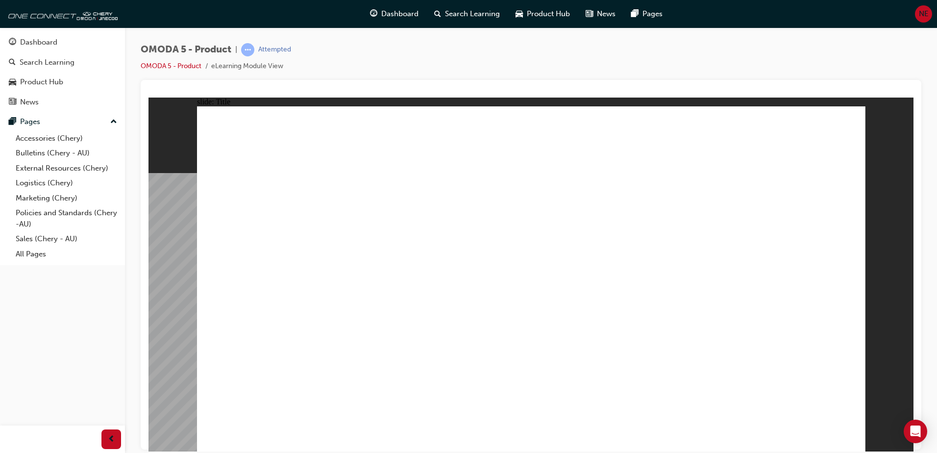
click at [148, 97] on image at bounding box center [148, 97] width 0 height 0
drag, startPoint x: 852, startPoint y: 443, endPoint x: 842, endPoint y: 438, distance: 12.1
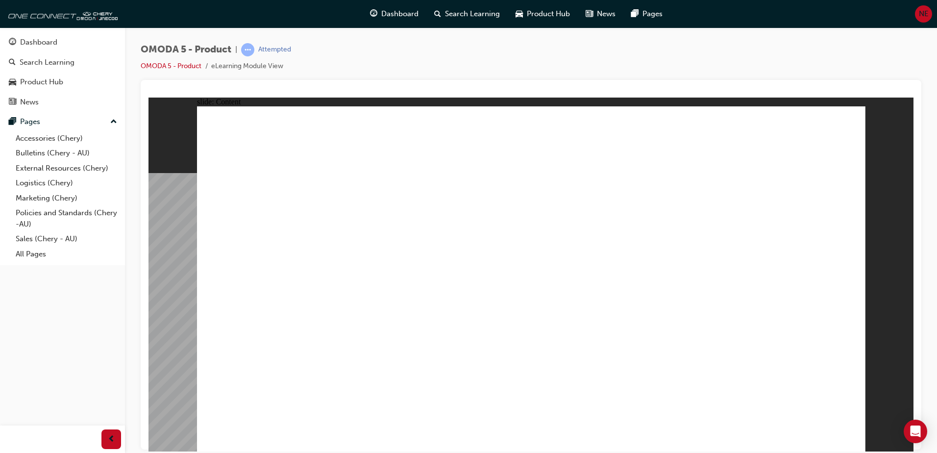
click at [841, 438] on div "Rectangle 1 Welcome to Chery Motors, China’s biggest exporter of automotive veh…" at bounding box center [531, 283] width 668 height 354
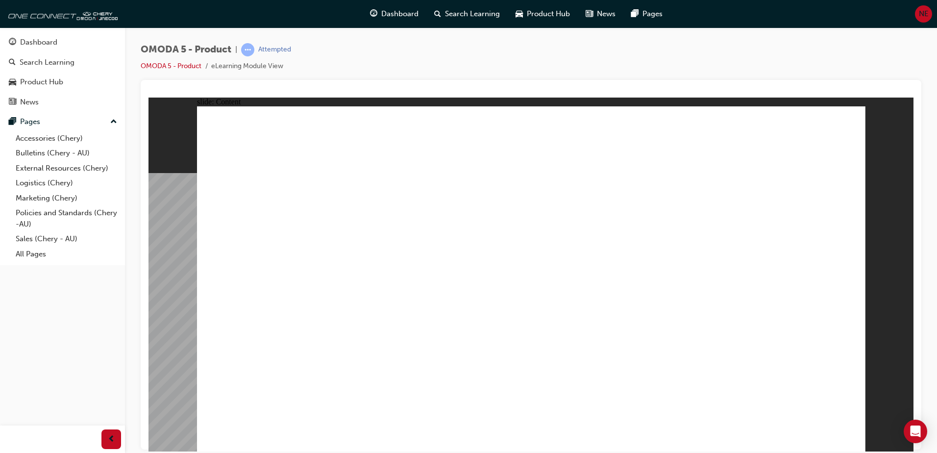
drag, startPoint x: 419, startPoint y: 264, endPoint x: 509, endPoint y: 260, distance: 89.7
